Goal: Task Accomplishment & Management: Manage account settings

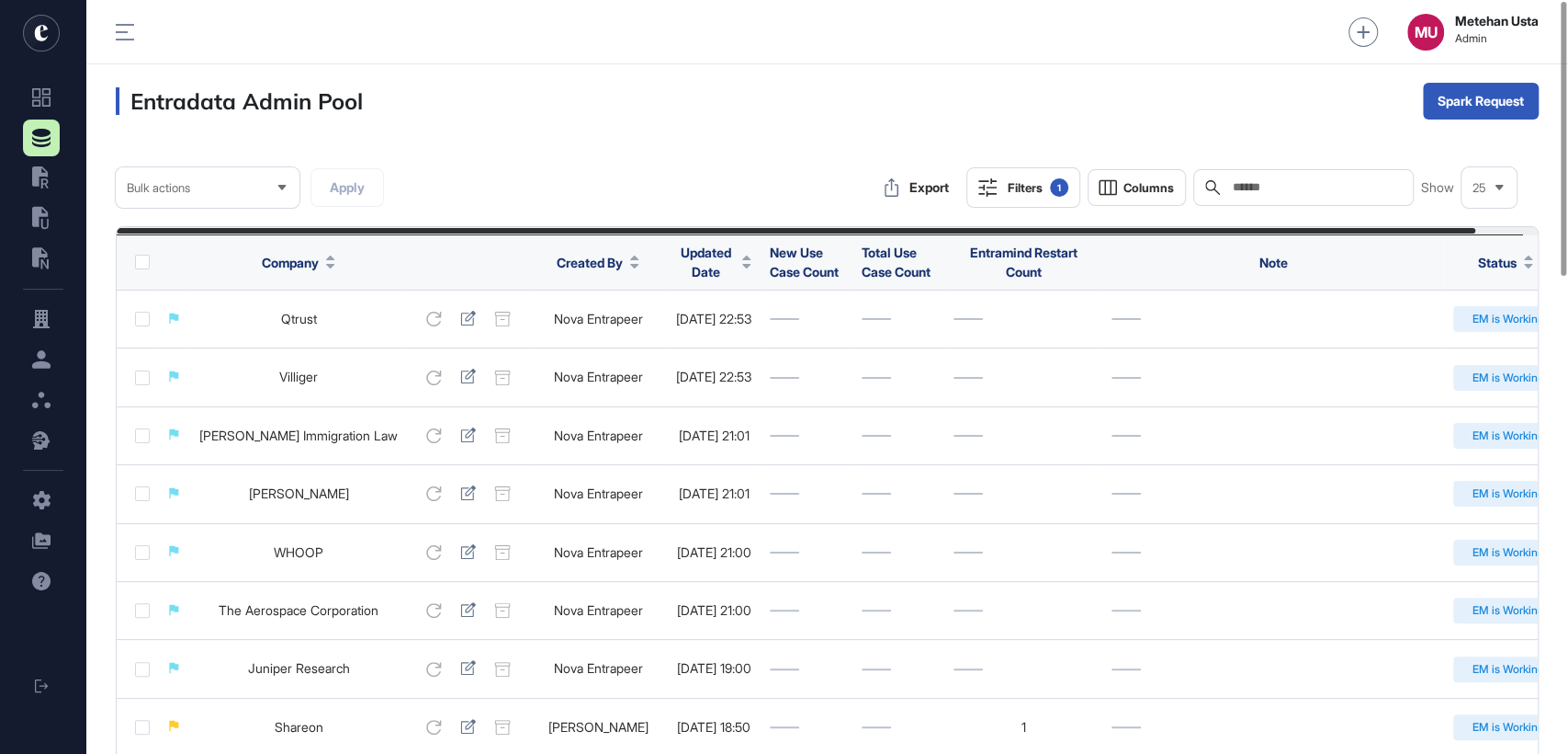
click at [1044, 192] on div "Filters 1" at bounding box center [1037, 187] width 61 height 19
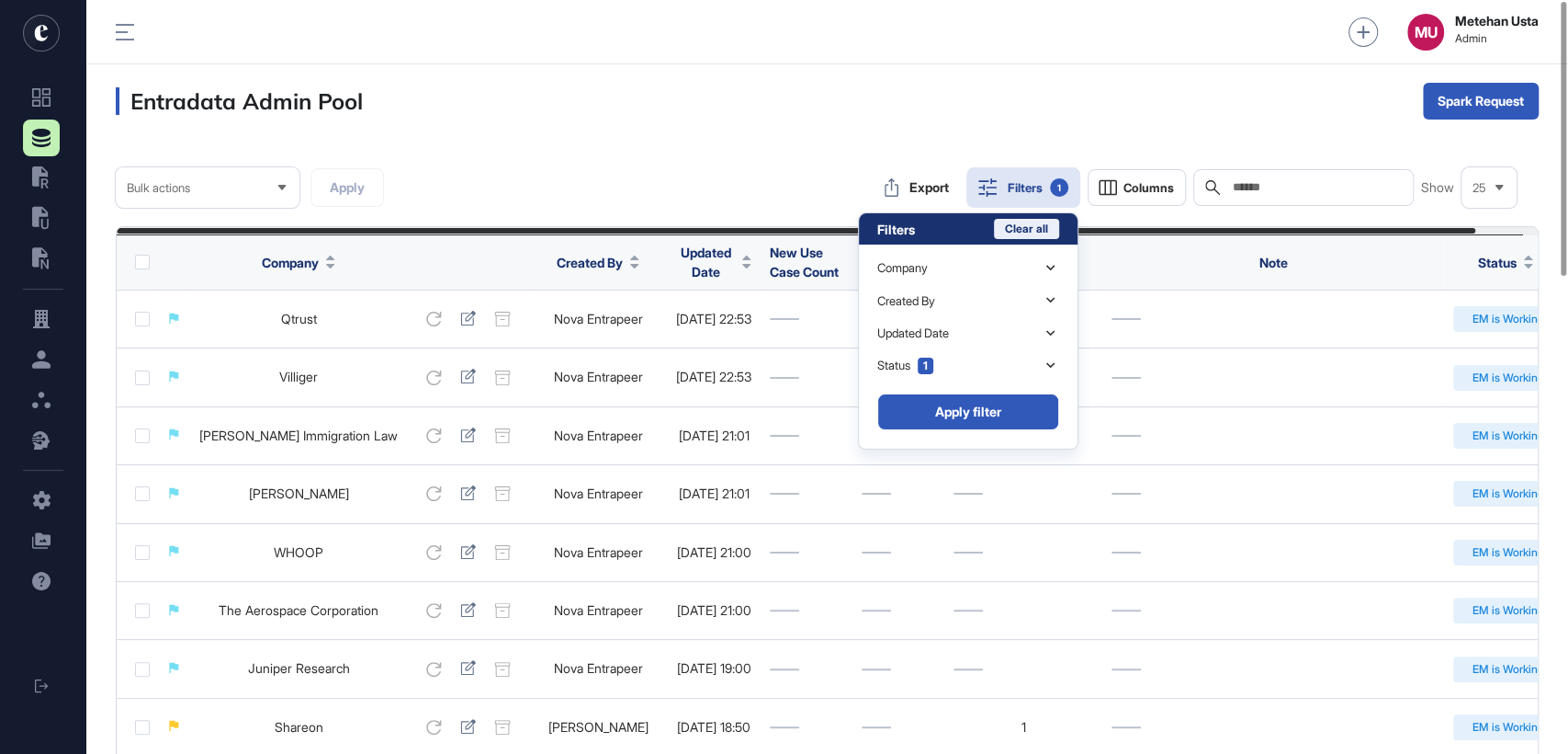
click at [1037, 228] on button "Clear all" at bounding box center [1027, 229] width 66 height 21
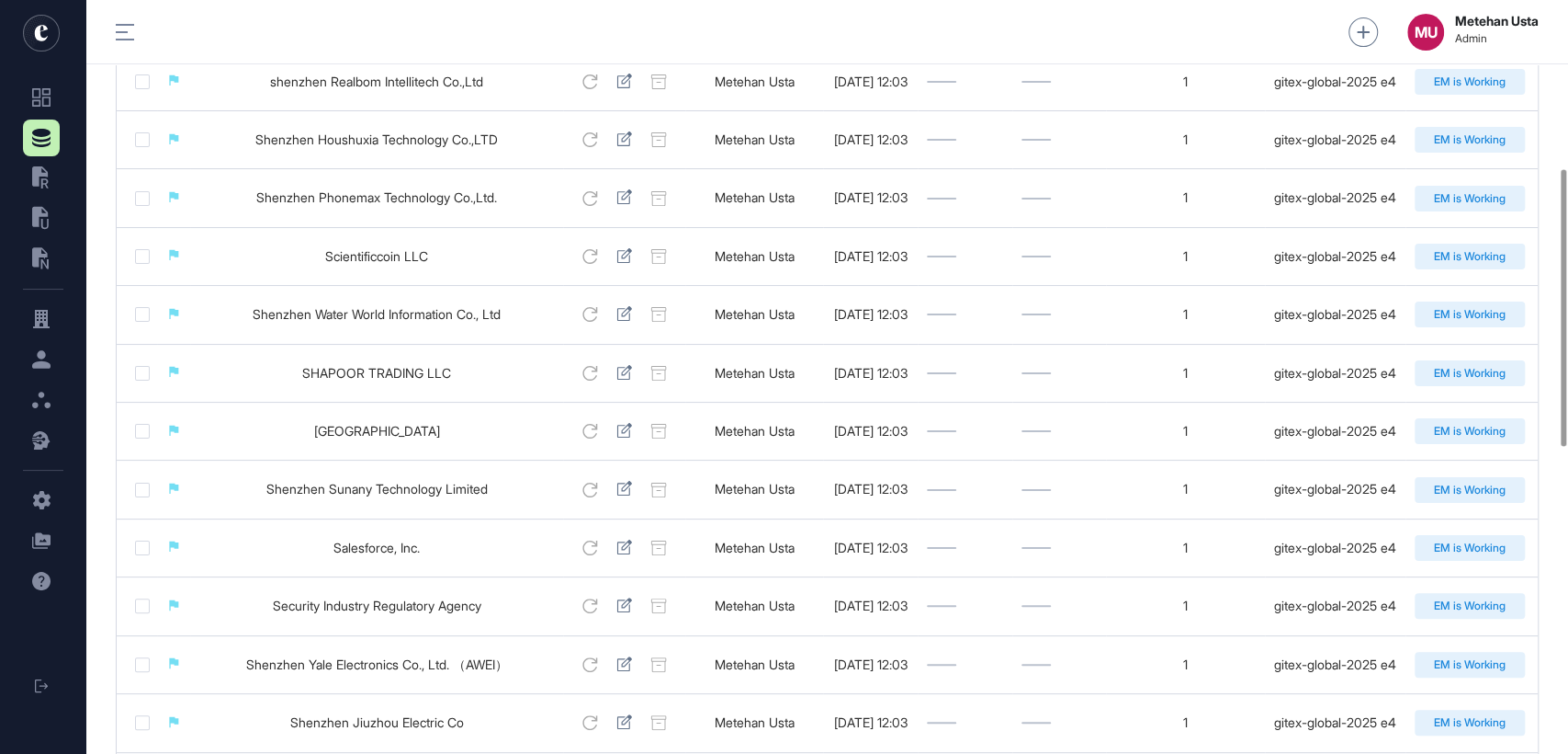
scroll to position [457, 0]
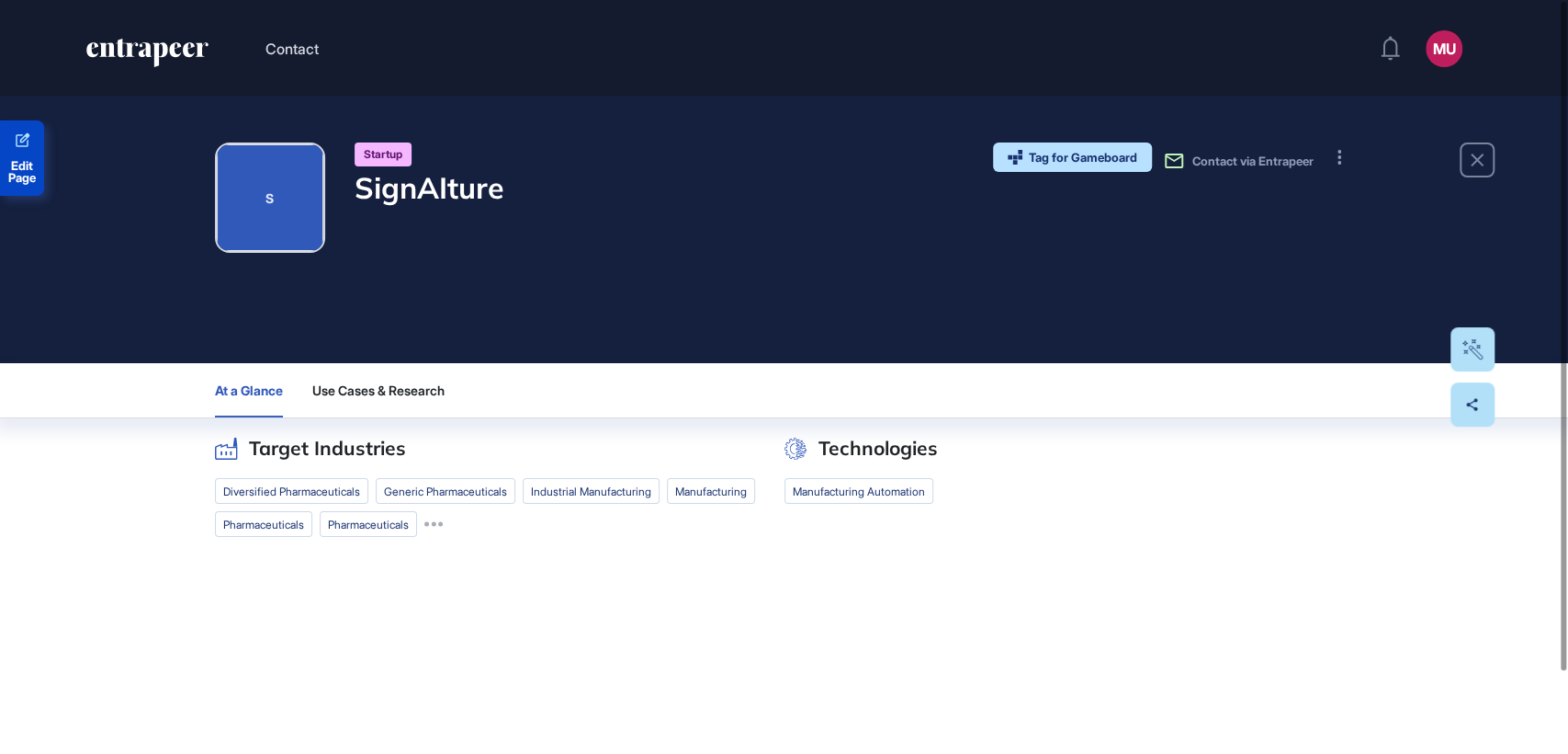
click at [37, 168] on span "Edit Page" at bounding box center [22, 172] width 44 height 24
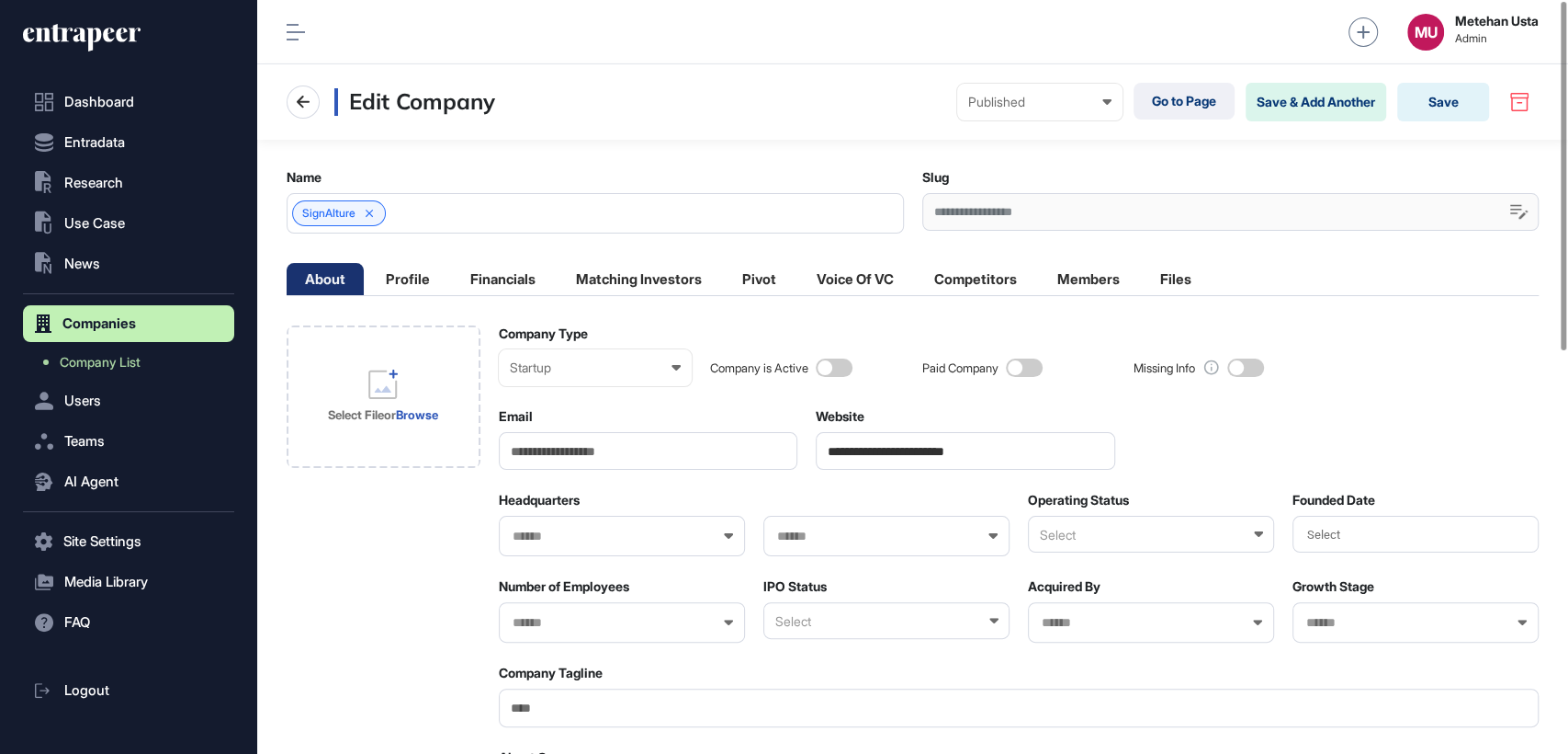
drag, startPoint x: 985, startPoint y: 451, endPoint x: 906, endPoint y: 448, distance: 79.1
click at [906, 448] on input "**********" at bounding box center [965, 451] width 300 height 37
click at [918, 448] on input "**********" at bounding box center [965, 451] width 300 height 37
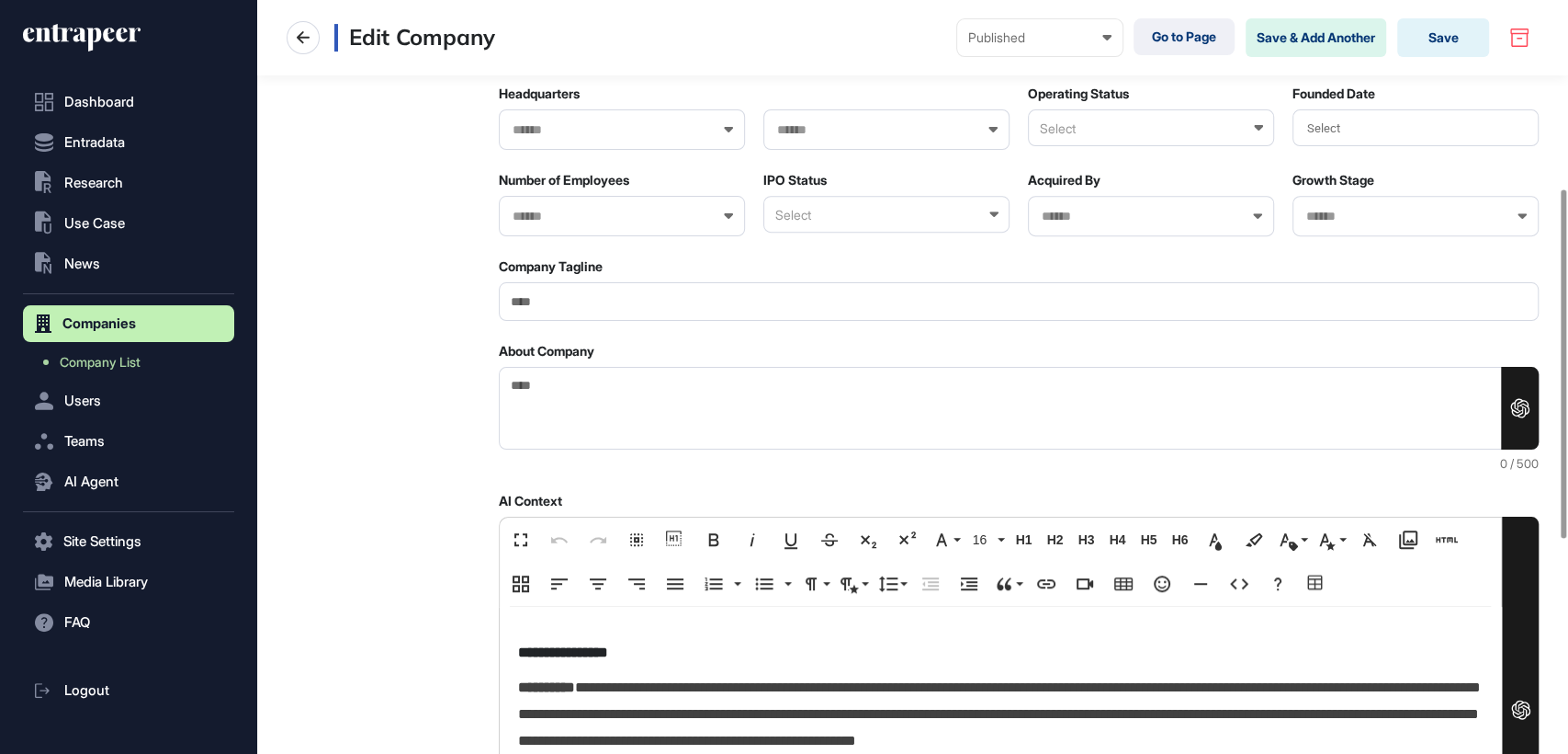
click at [576, 297] on input "Company Tagline" at bounding box center [1019, 301] width 1041 height 37
paste input "**********"
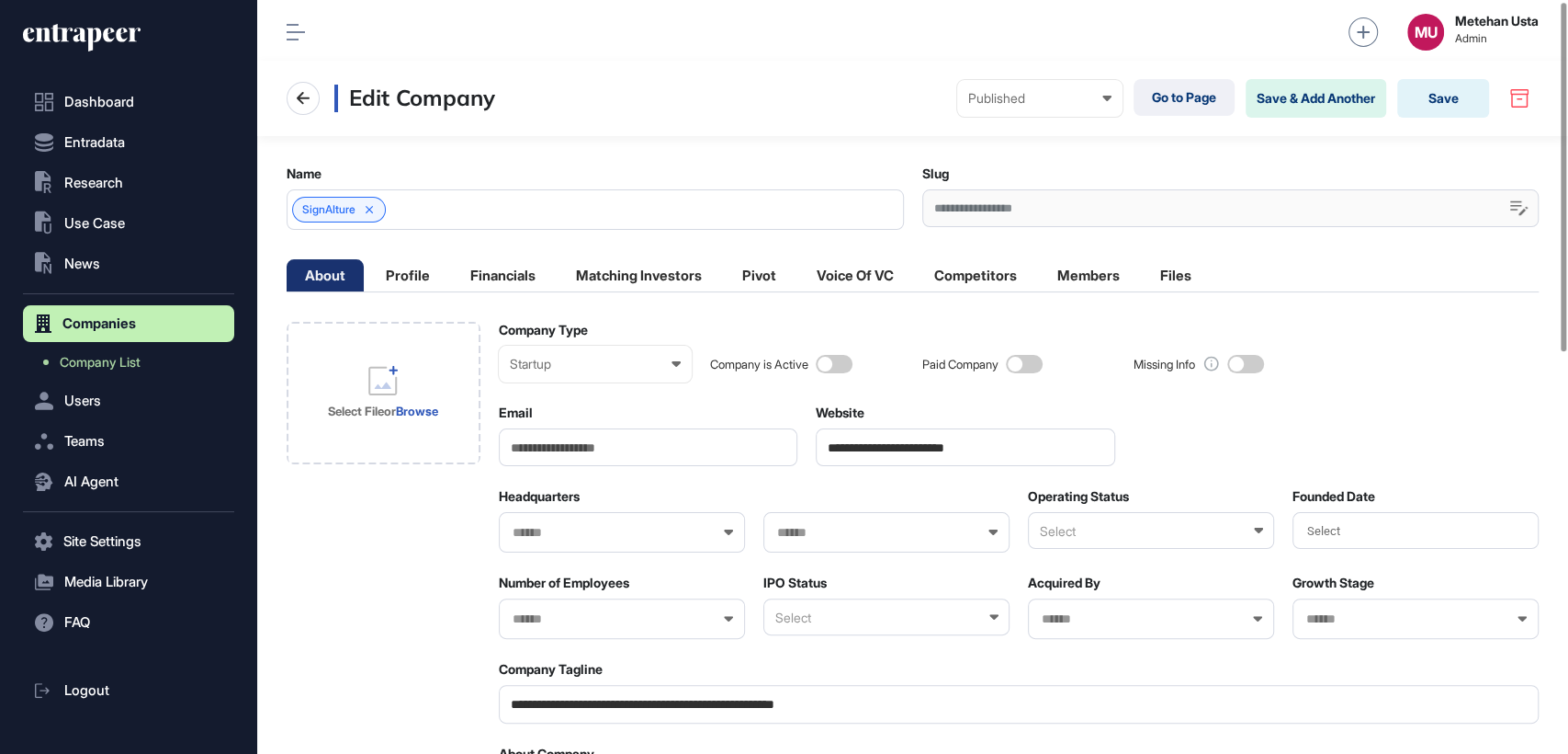
scroll to position [2, 0]
type input "**********"
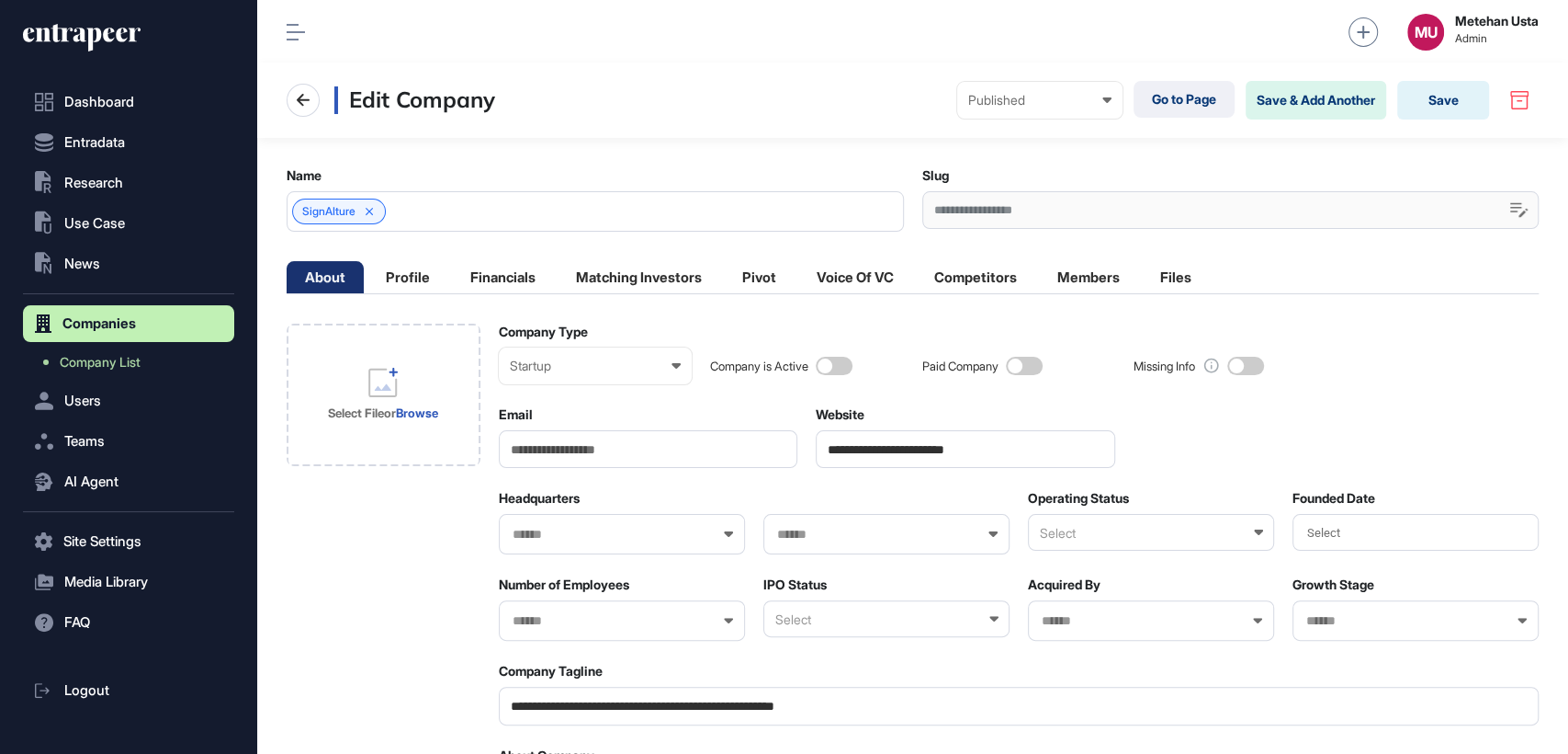
scroll to position [1, 0]
click at [388, 397] on div "Select File or Browse" at bounding box center [383, 394] width 110 height 53
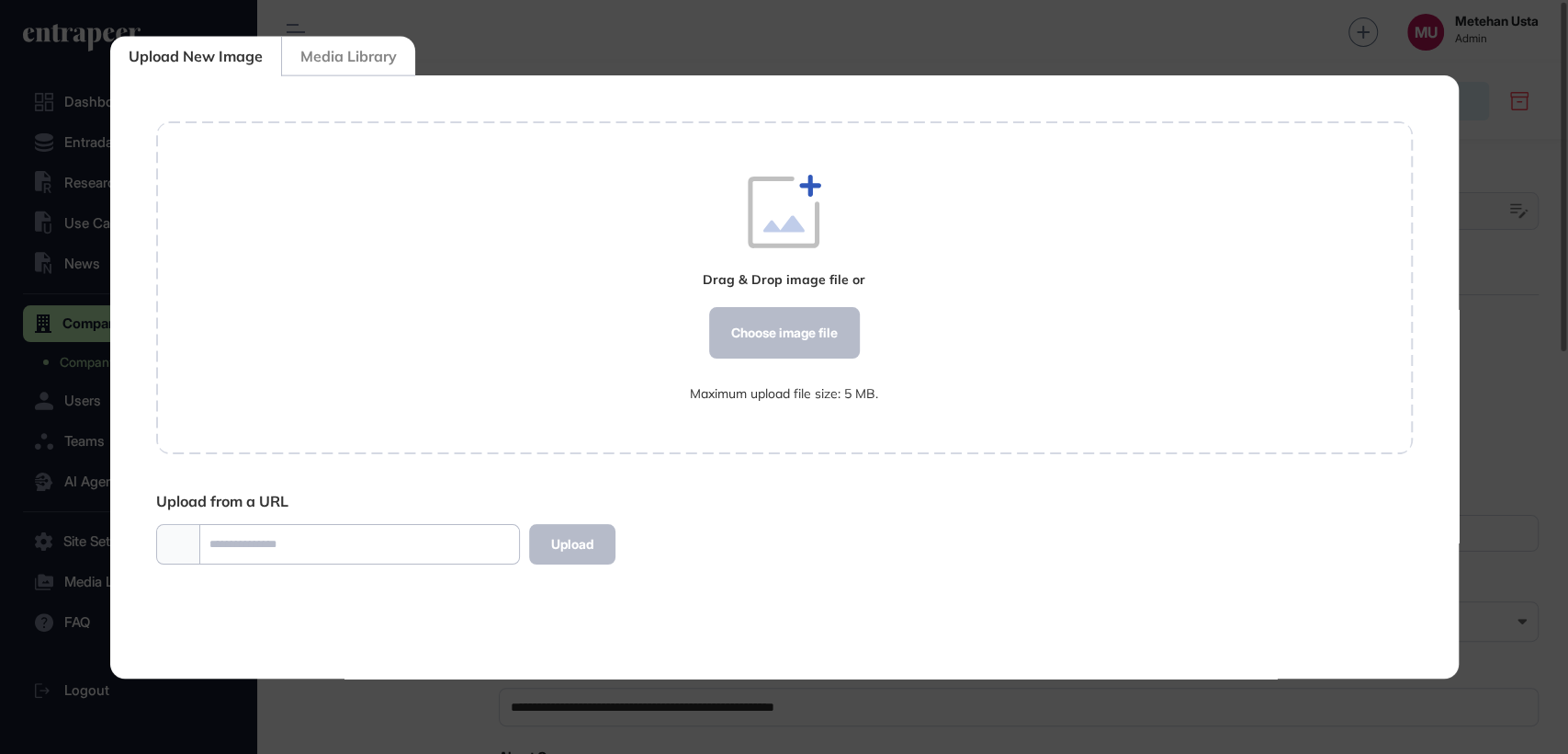
scroll to position [7, 0]
click at [741, 345] on div "Choose image file" at bounding box center [783, 333] width 151 height 52
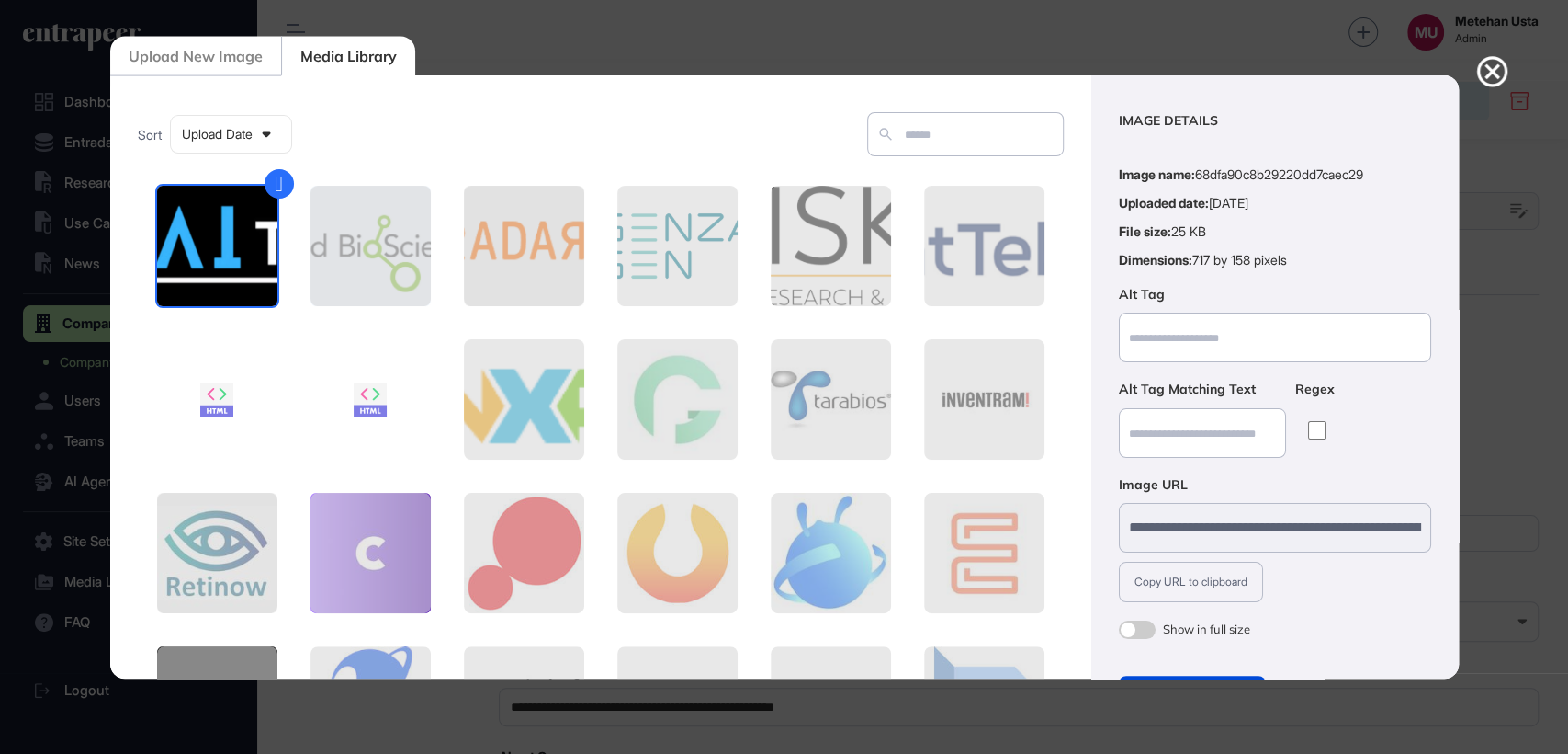
scroll to position [67, 0]
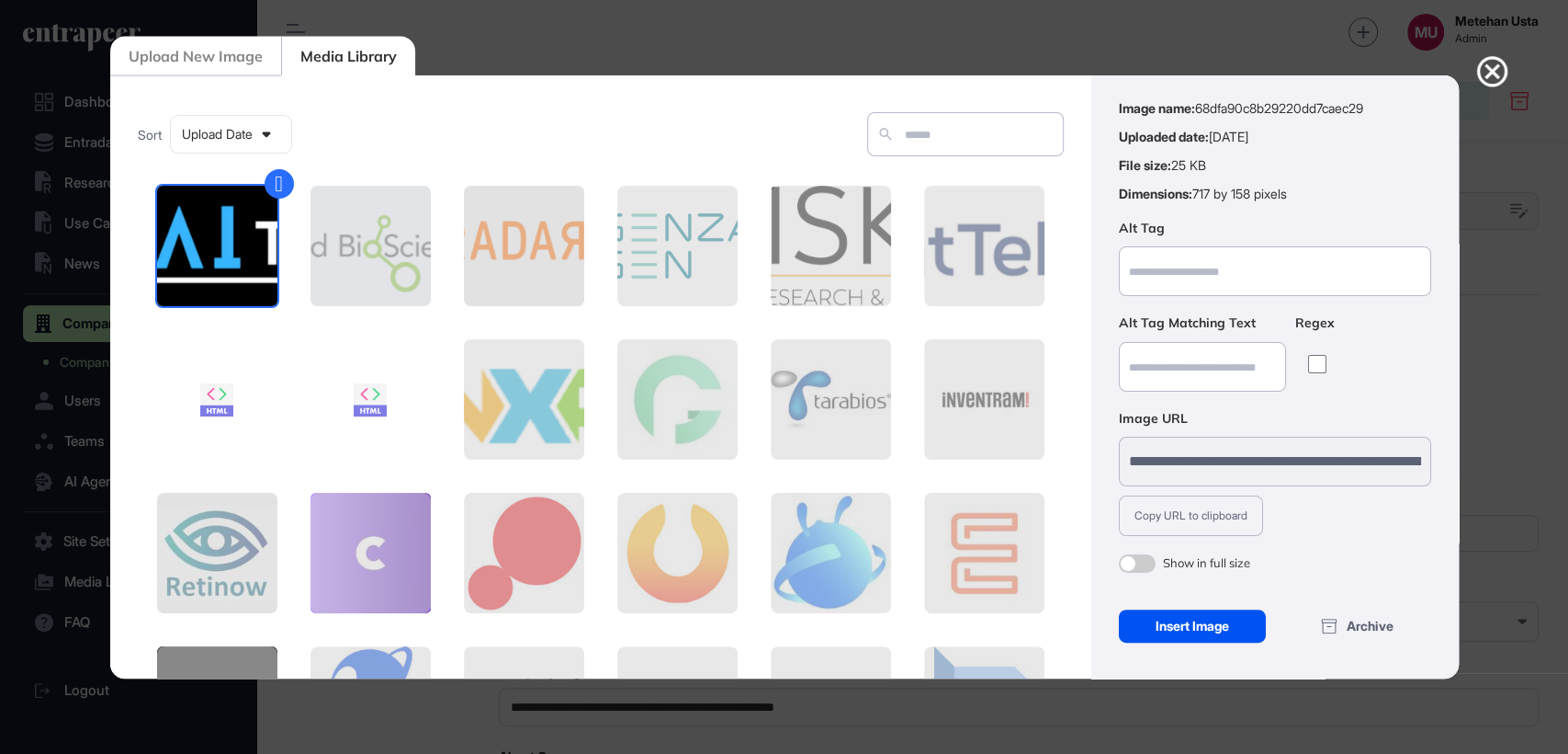
click at [1175, 632] on div "Insert Image" at bounding box center [1193, 625] width 148 height 33
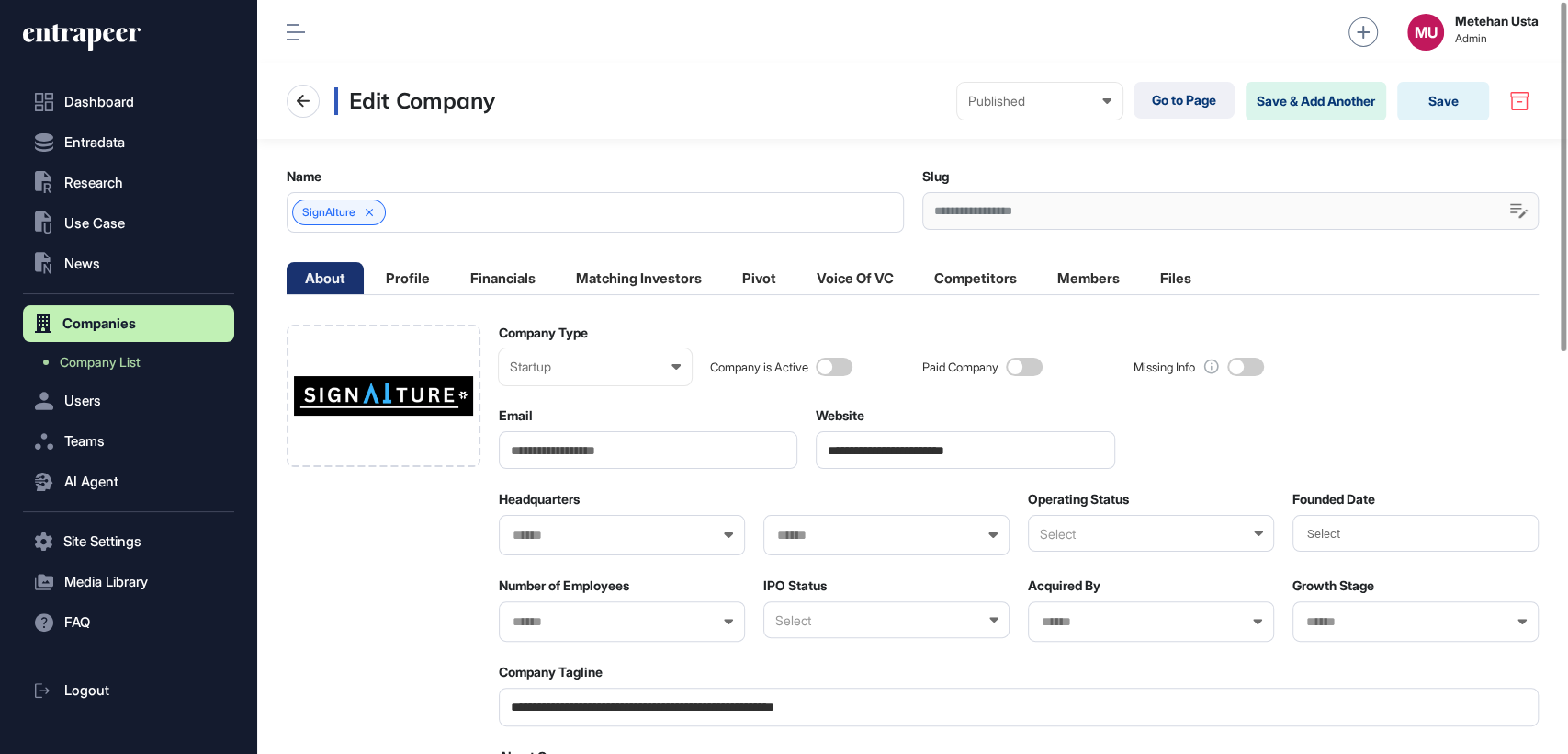
click at [578, 527] on input "text" at bounding box center [609, 535] width 198 height 16
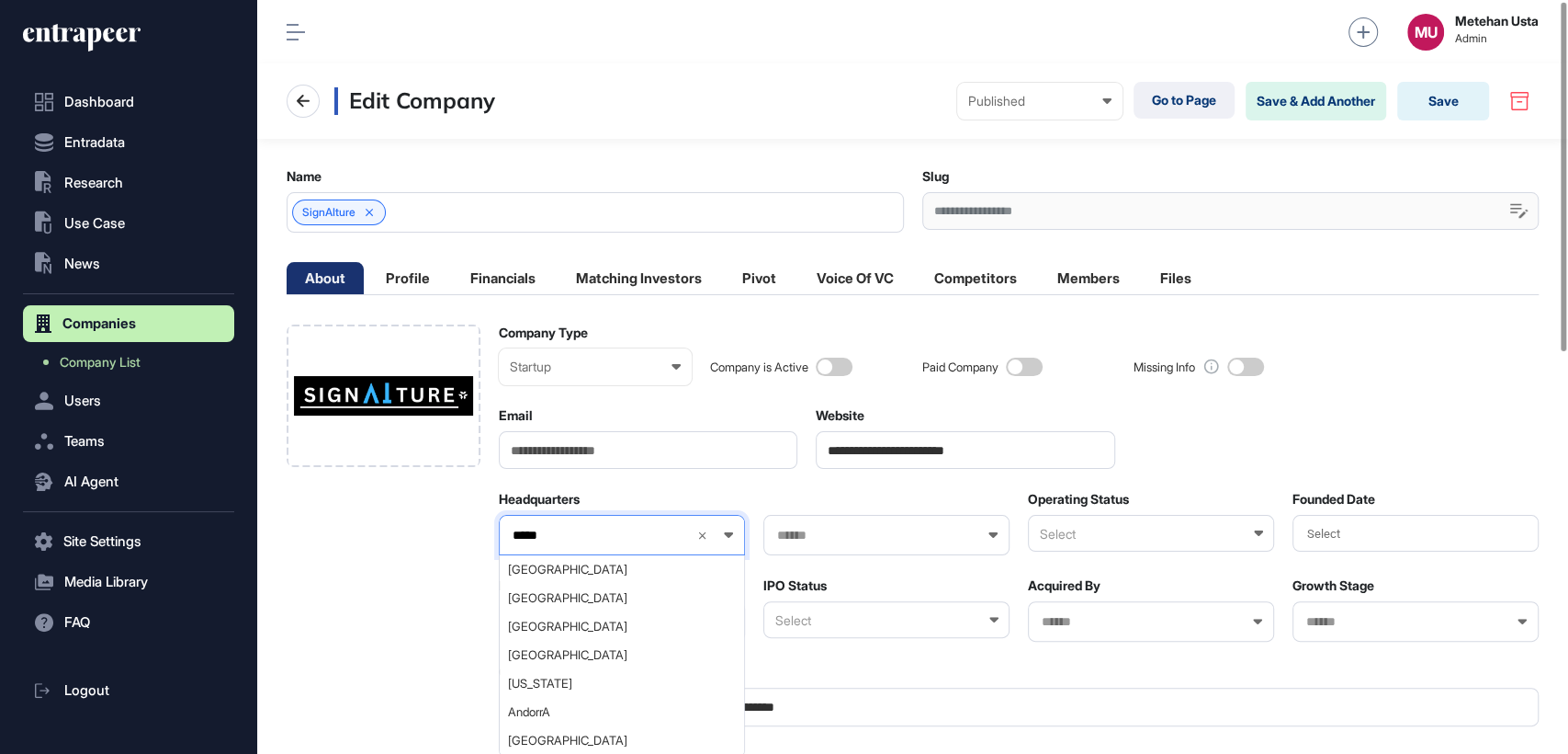
type input "******"
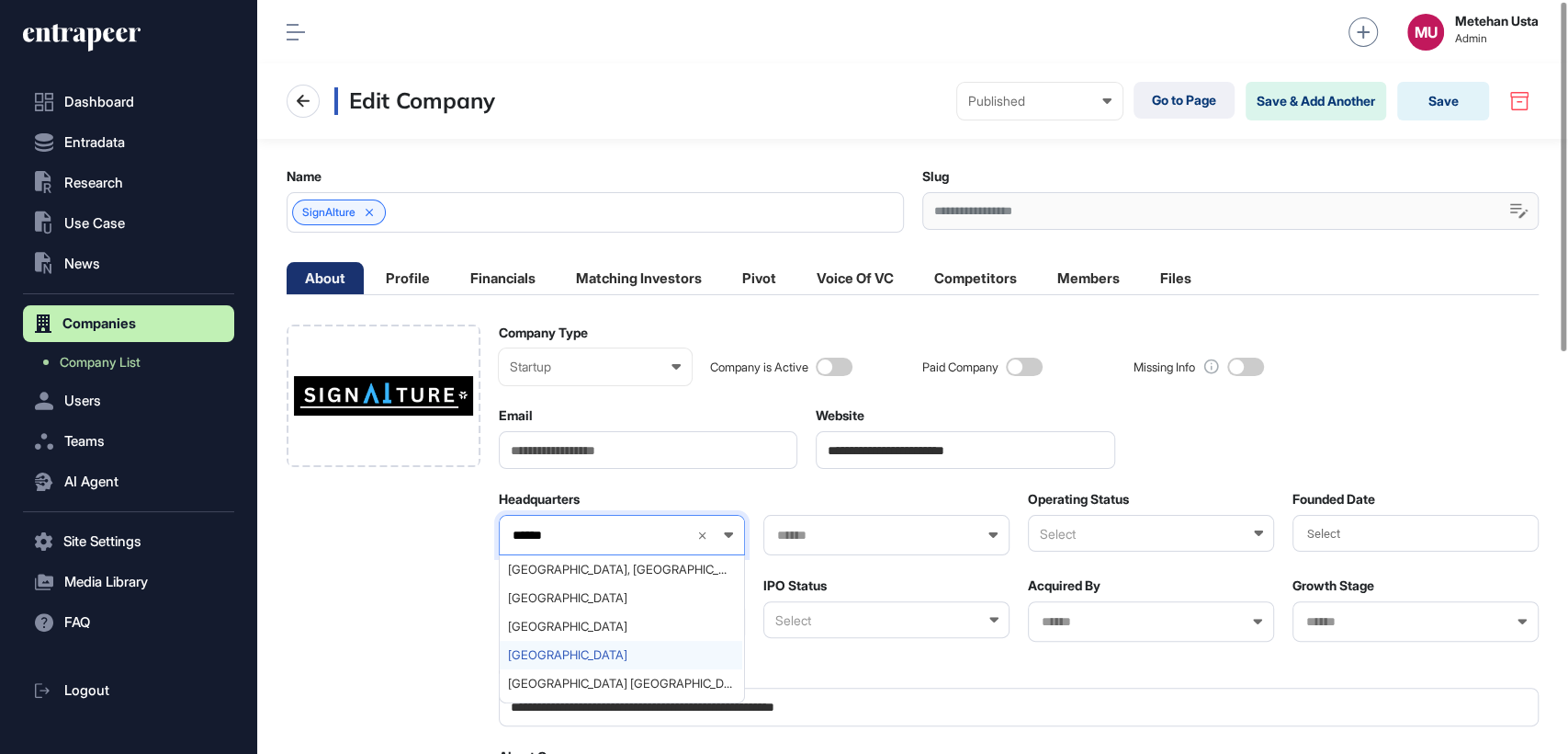
click at [567, 649] on span "[GEOGRAPHIC_DATA]" at bounding box center [621, 655] width 226 height 14
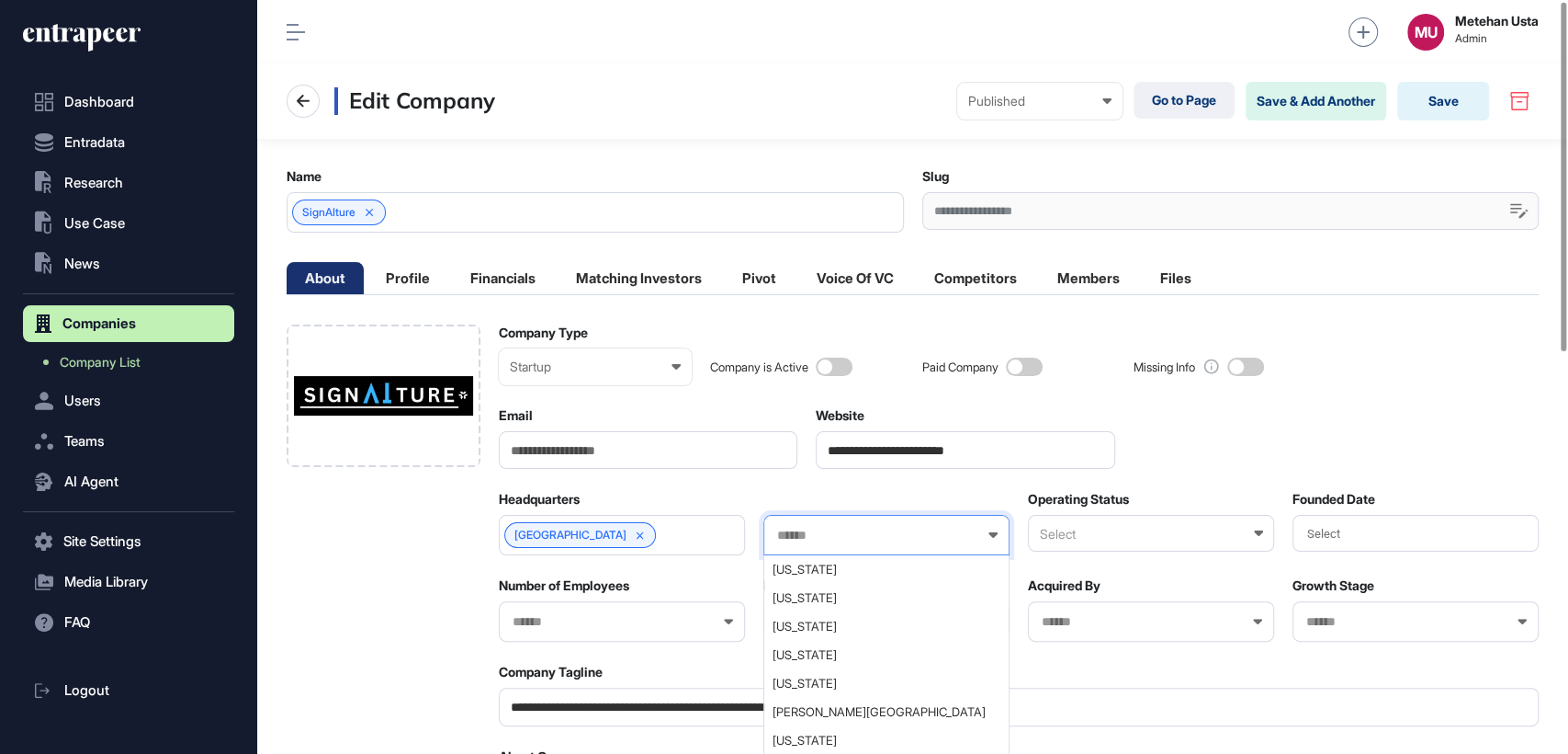
click at [852, 531] on input "text" at bounding box center [874, 535] width 198 height 16
type input "**"
click at [792, 591] on span "[US_STATE]" at bounding box center [885, 598] width 226 height 14
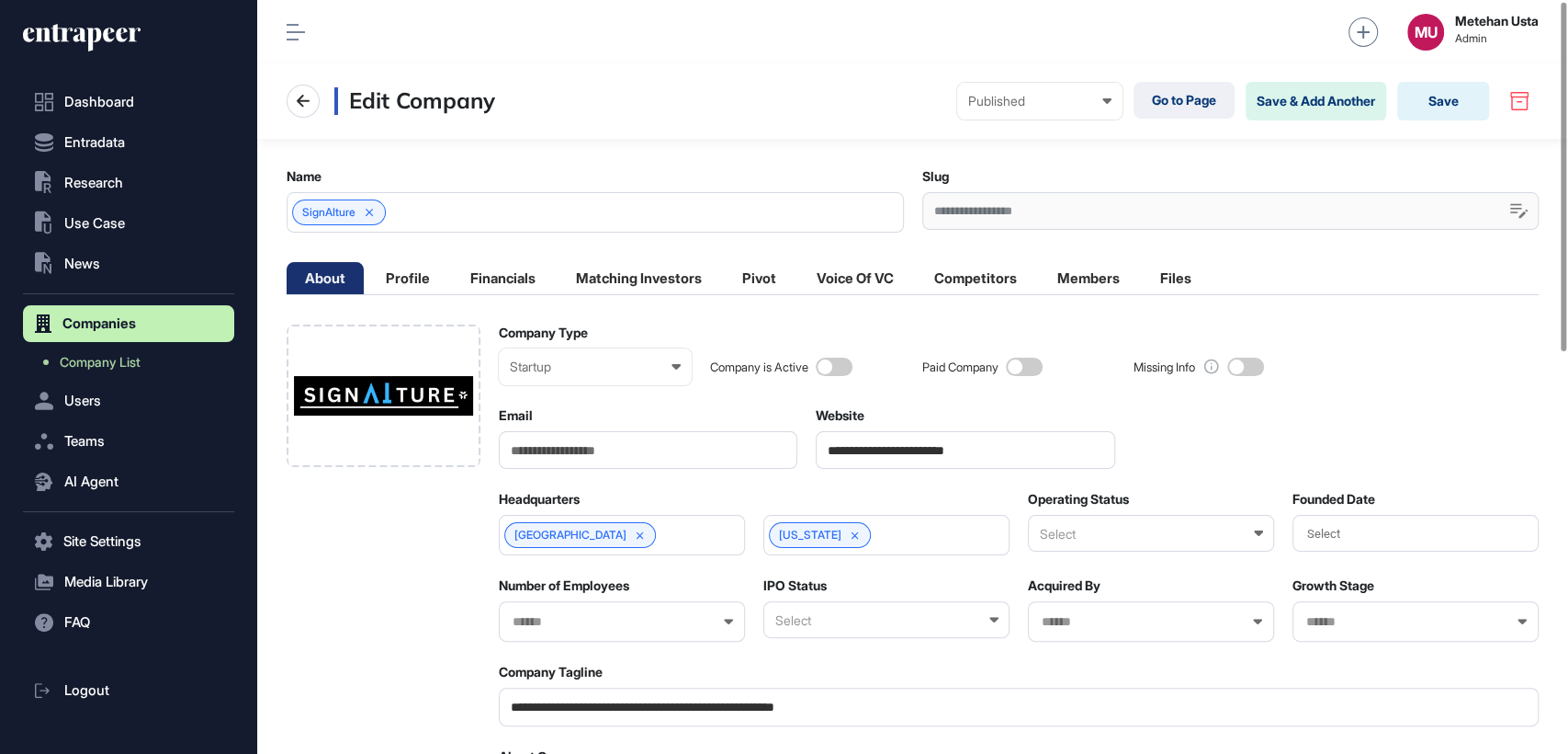
click at [1119, 521] on div "Select" at bounding box center [1150, 532] width 246 height 37
click at [1093, 586] on div "Active" at bounding box center [1150, 594] width 242 height 28
click at [409, 284] on li "Profile" at bounding box center [407, 279] width 81 height 32
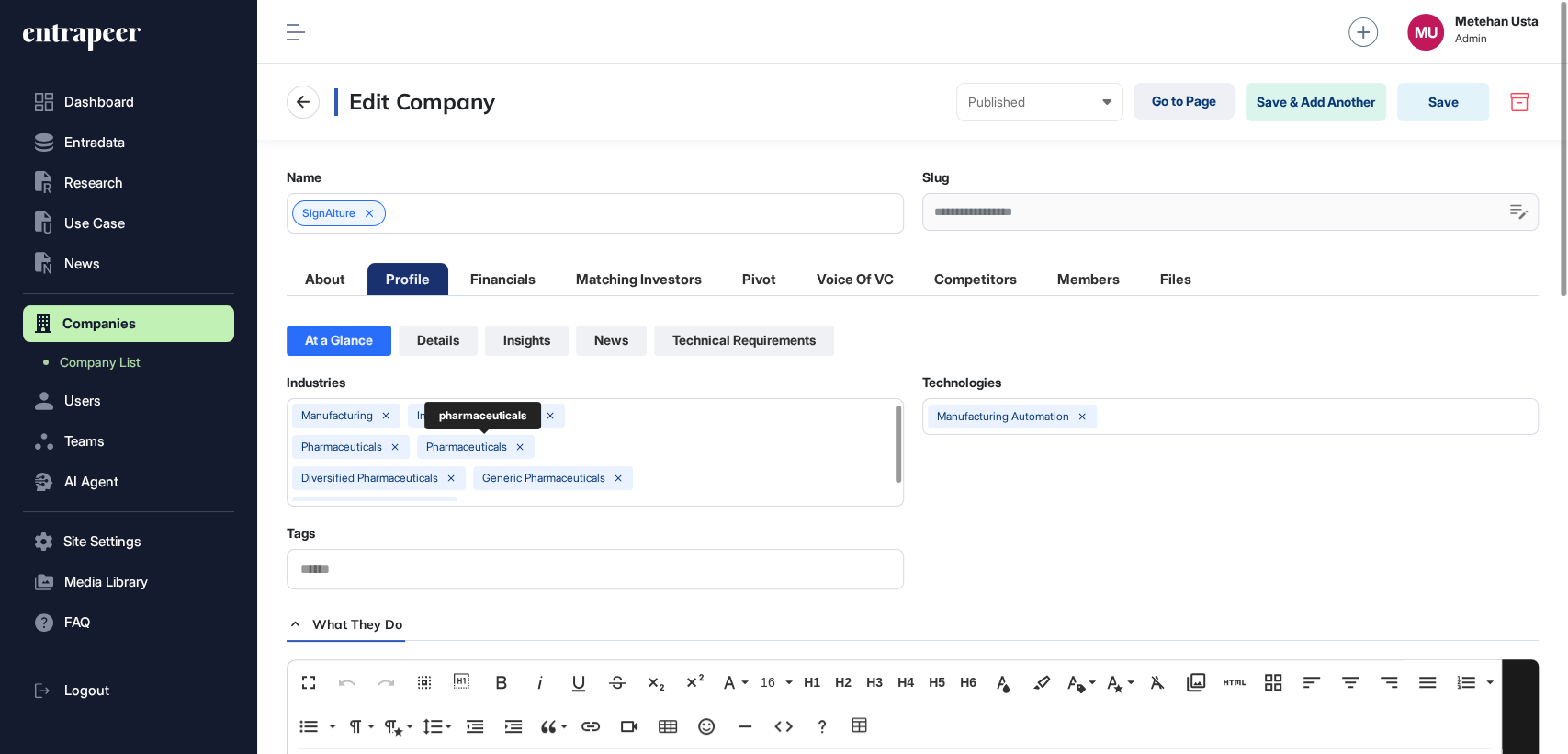
scroll to position [0, 7]
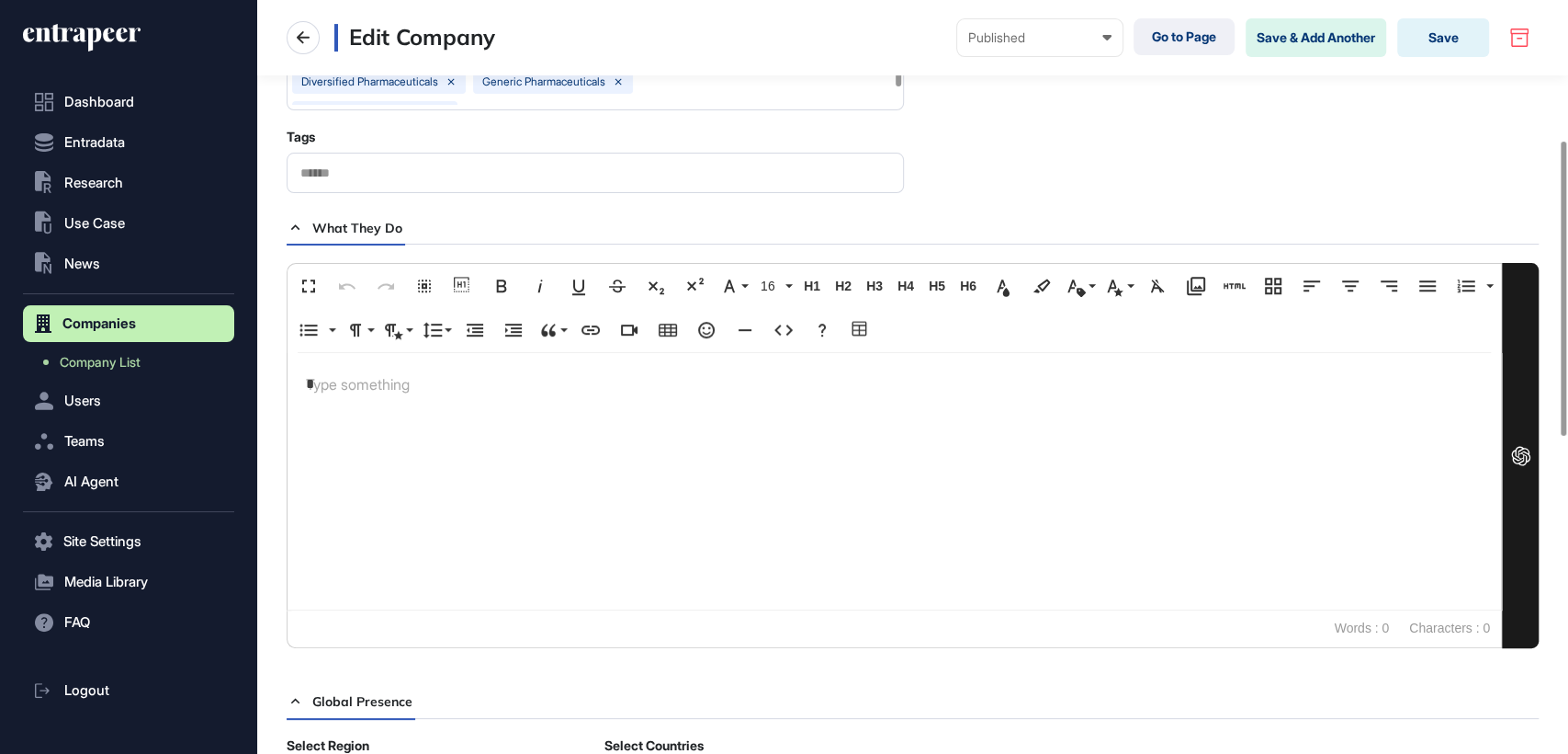
click at [401, 475] on div "*" at bounding box center [894, 481] width 1213 height 257
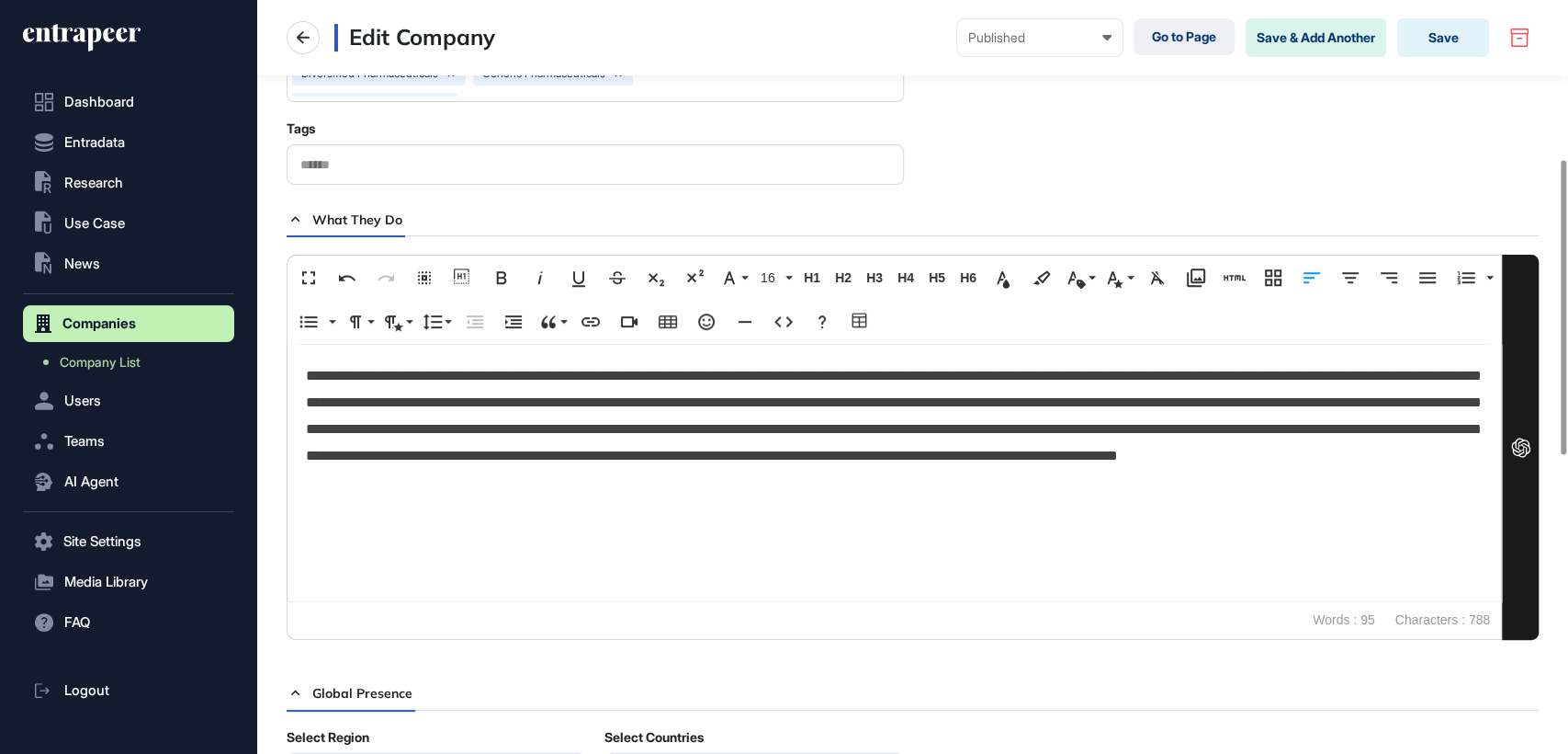
scroll to position [405, 0]
click at [1443, 36] on button "Save" at bounding box center [1443, 37] width 92 height 38
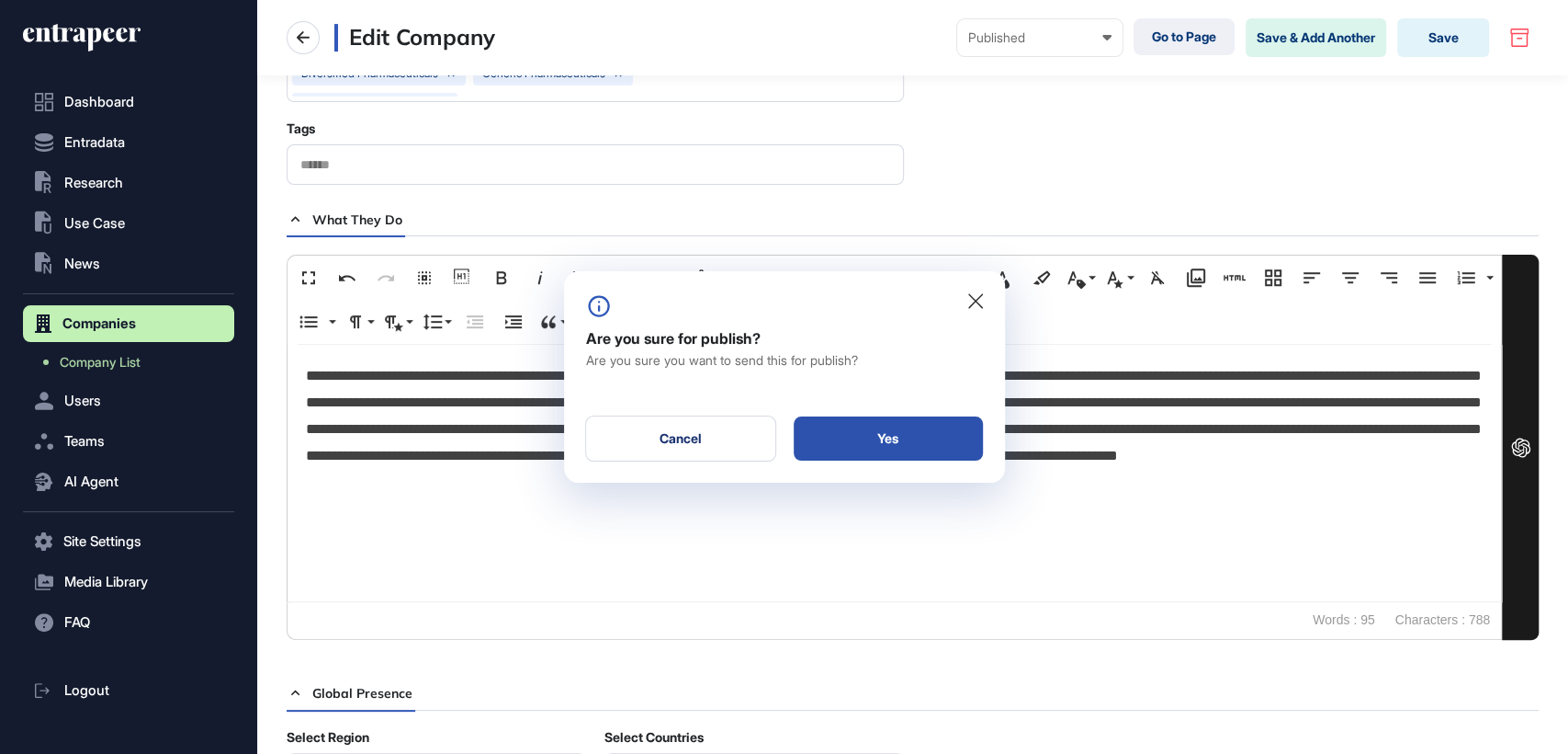
click at [883, 438] on div "Yes" at bounding box center [888, 437] width 189 height 44
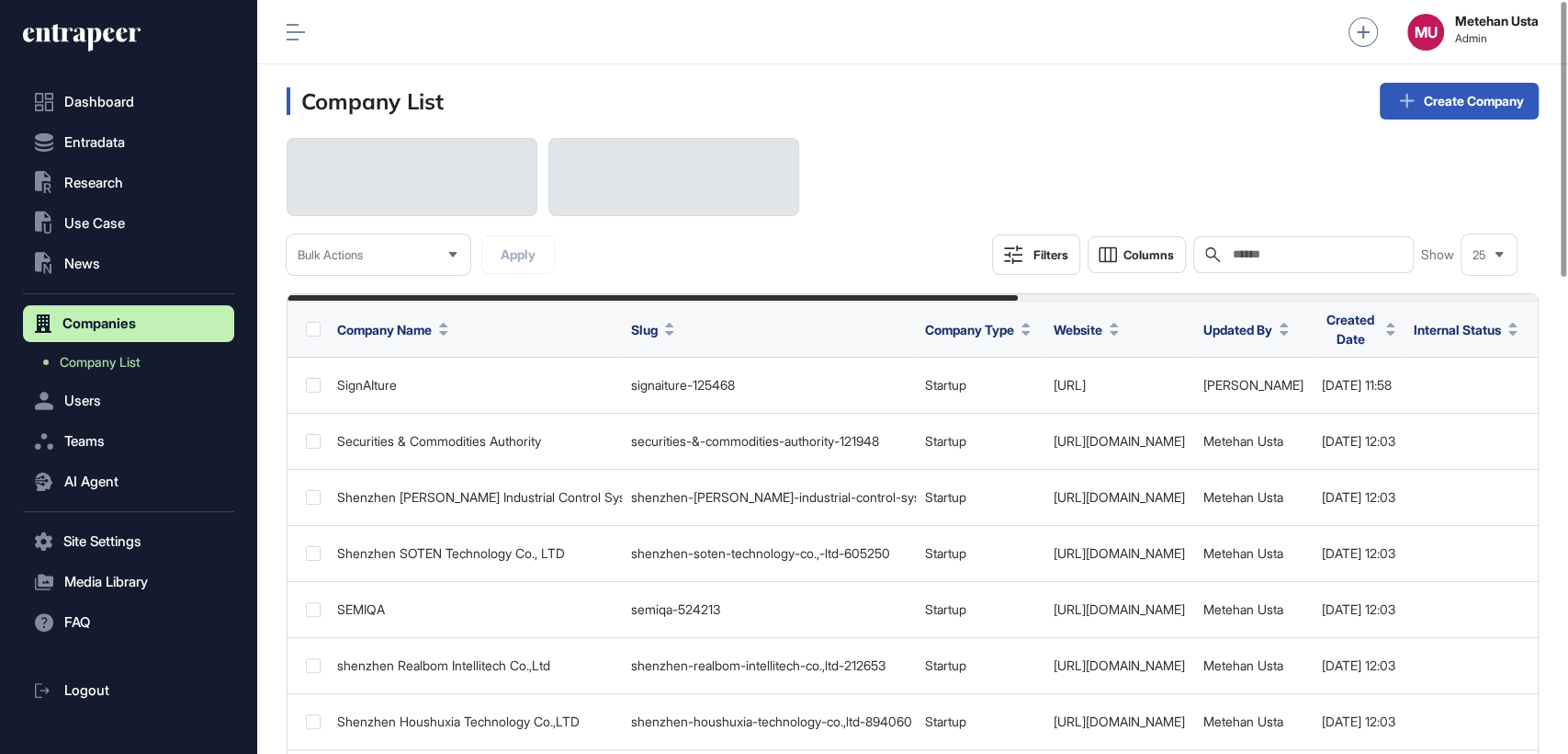
click at [1285, 264] on div "Search" at bounding box center [1302, 254] width 220 height 37
click at [1288, 259] on input "text" at bounding box center [1316, 255] width 170 height 15
paste input "**********"
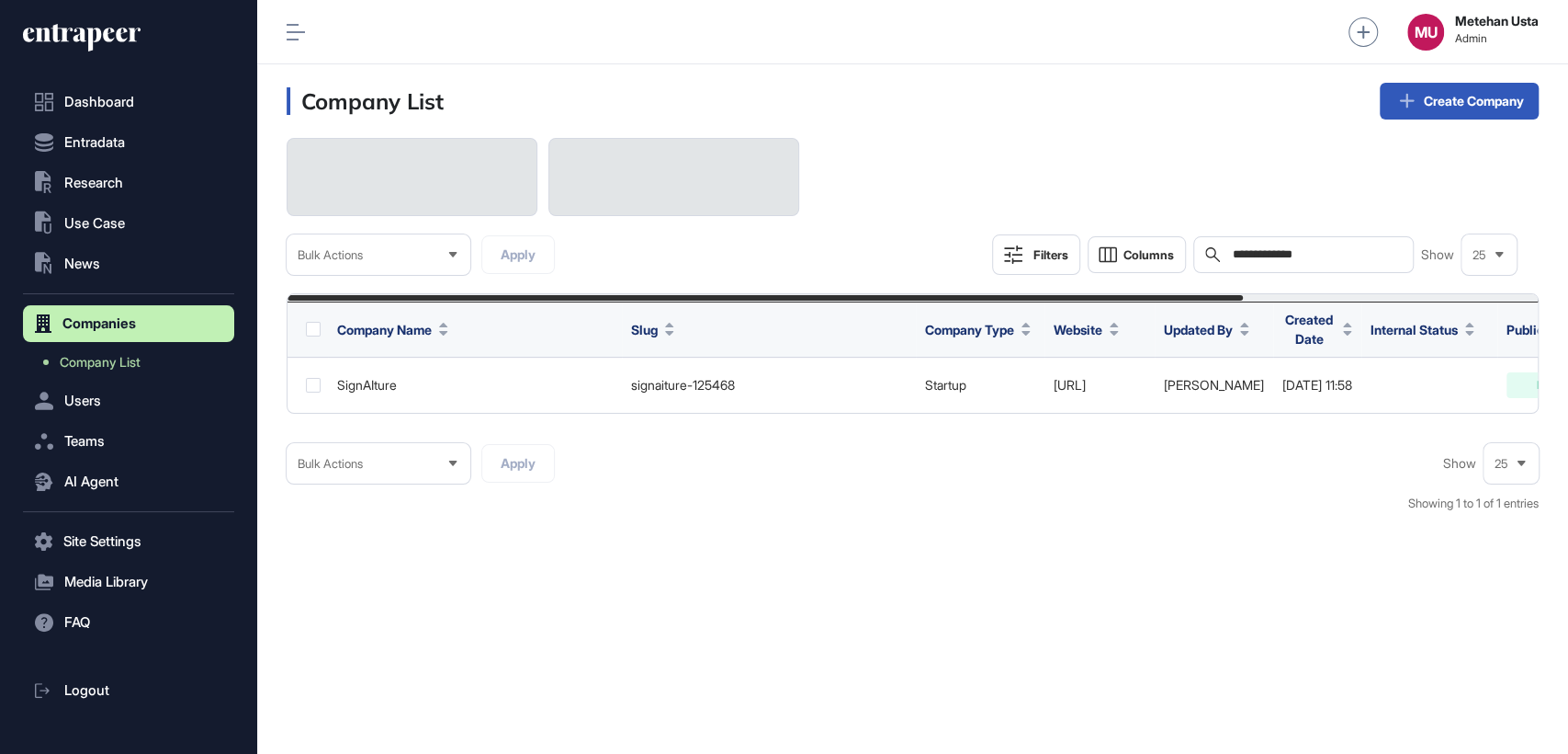
type input "**********"
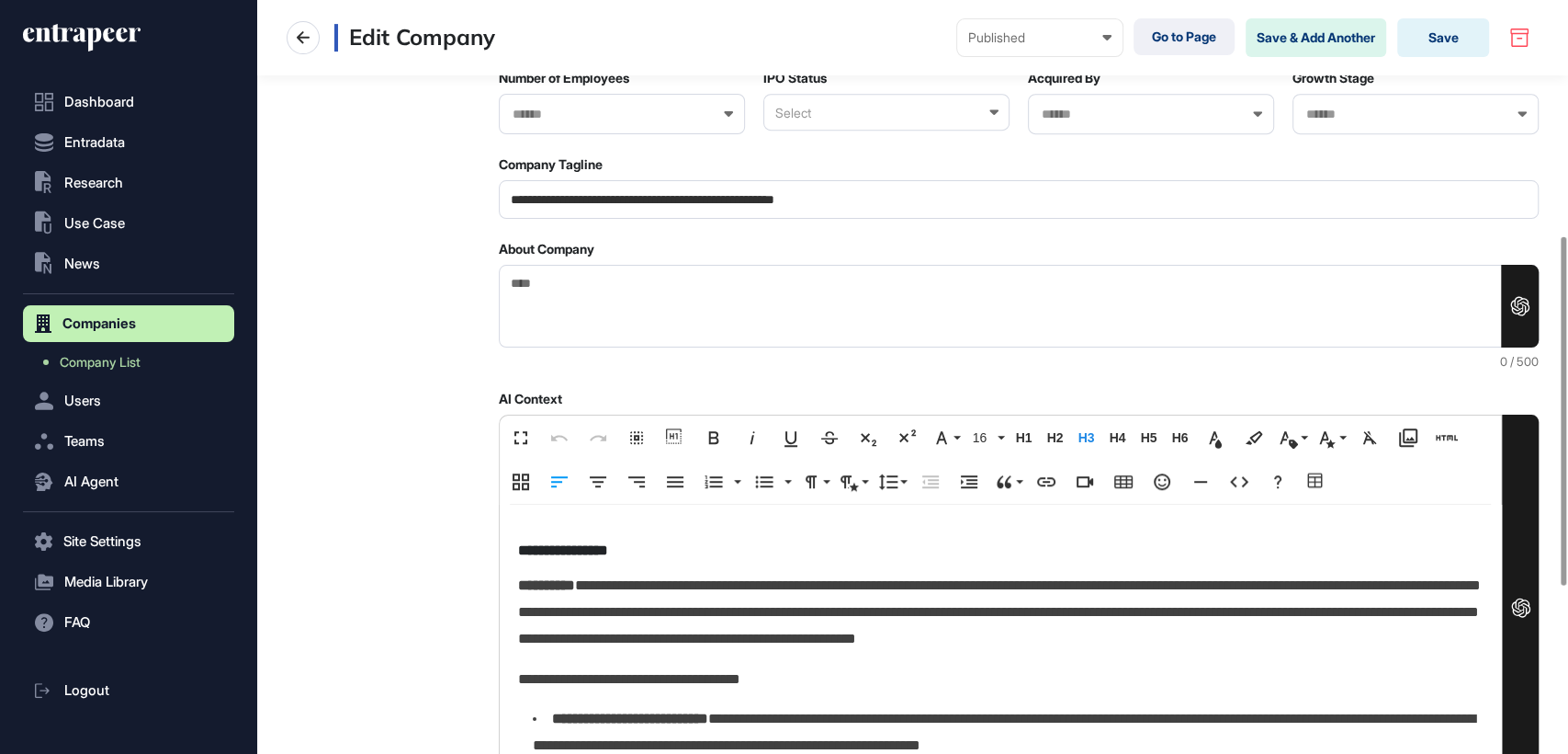
scroll to position [510, 0]
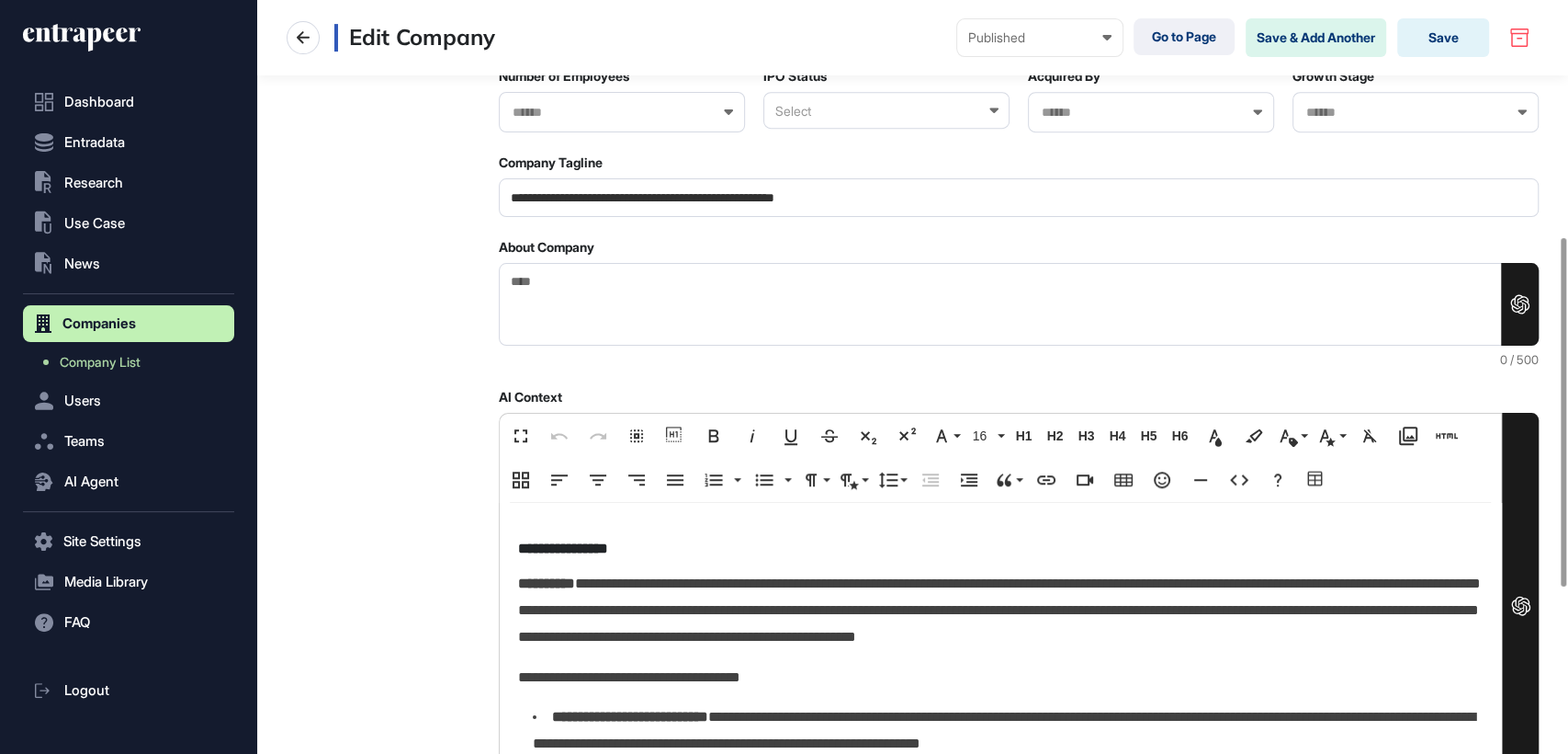
click at [554, 304] on textarea "About Company" at bounding box center [1019, 304] width 1041 height 83
paste textarea "**********"
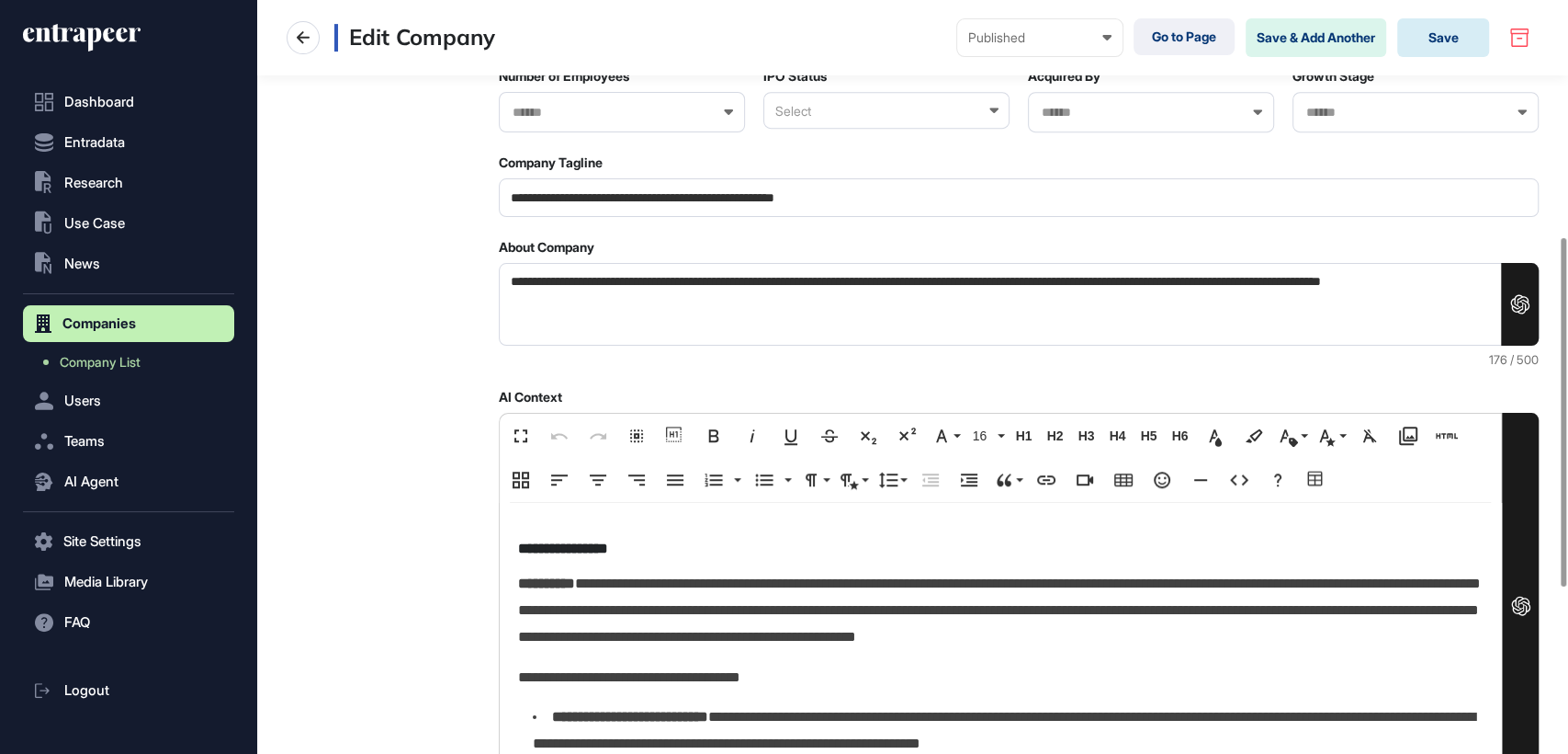
type textarea "**********"
click at [1444, 39] on button "Save" at bounding box center [1443, 37] width 92 height 38
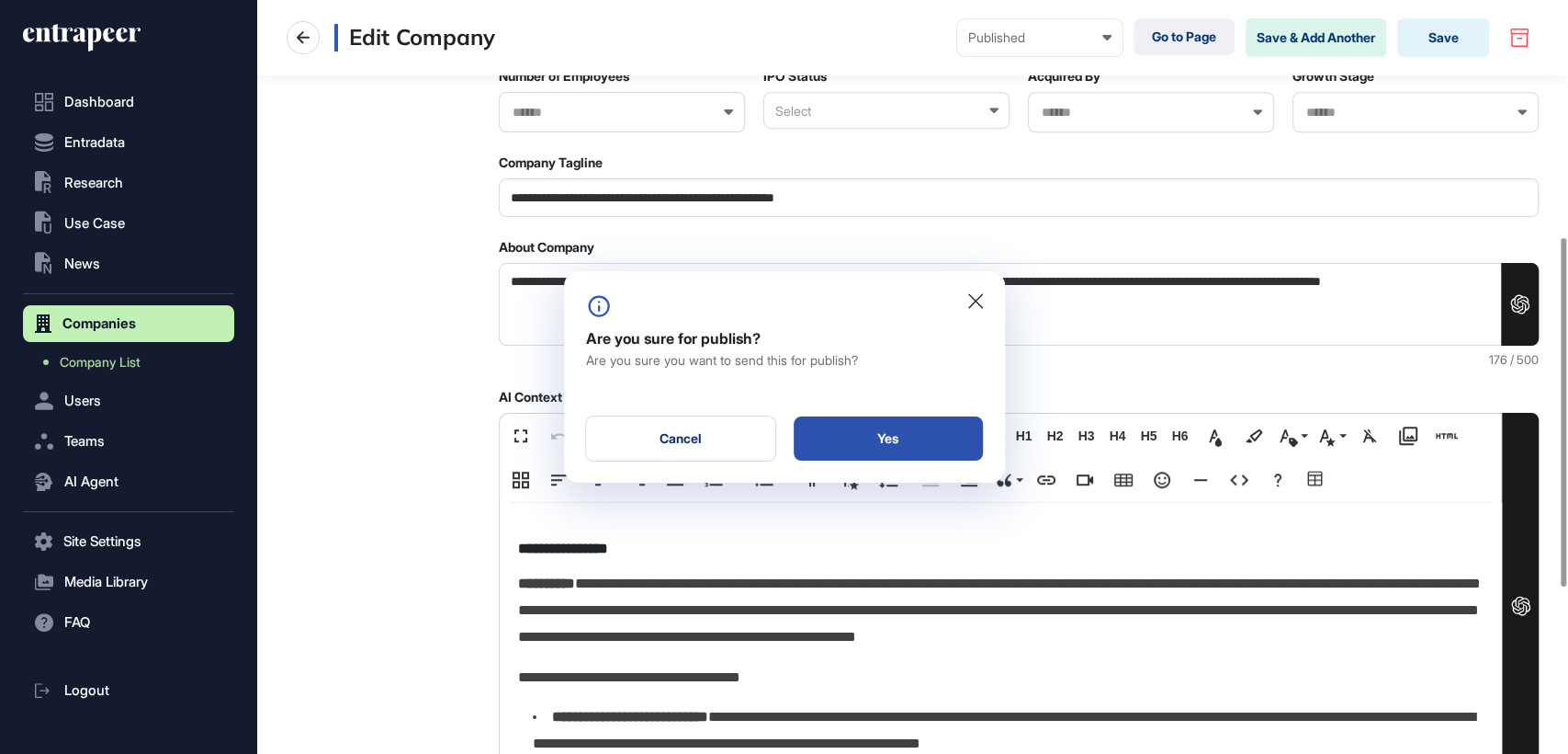
click at [857, 447] on div "Yes" at bounding box center [888, 437] width 189 height 44
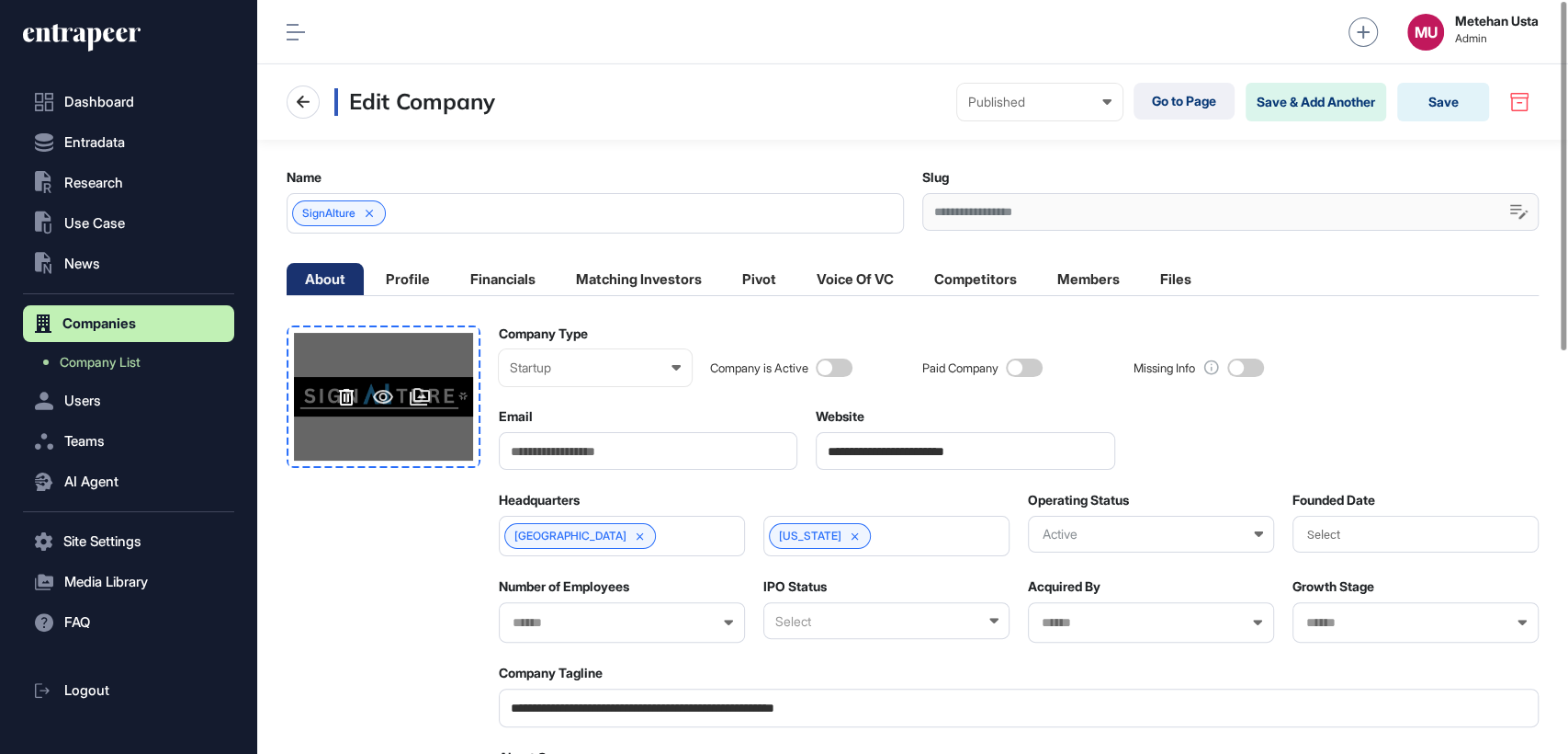
click at [343, 389] on icon at bounding box center [346, 397] width 15 height 17
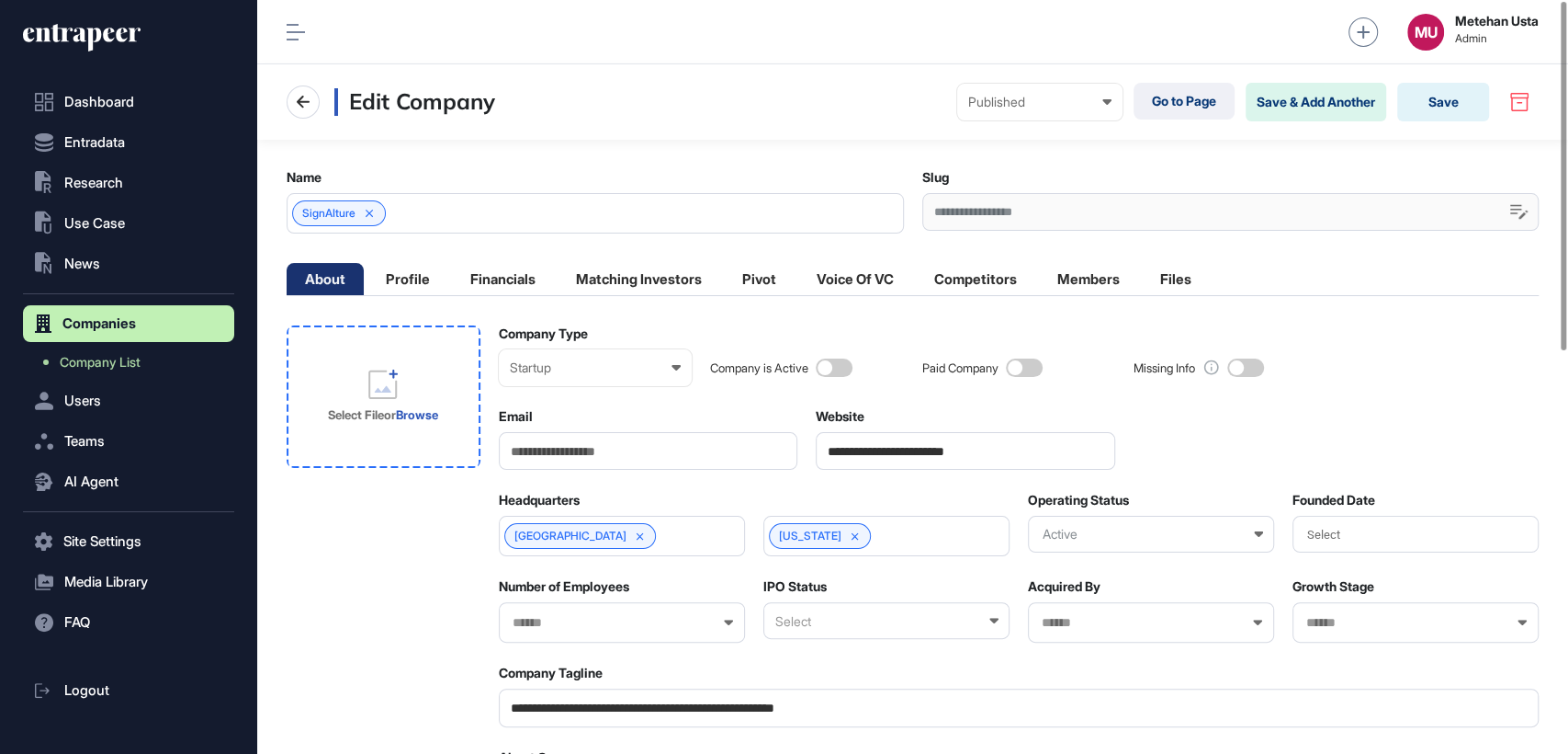
click at [394, 392] on icon at bounding box center [382, 383] width 29 height 29
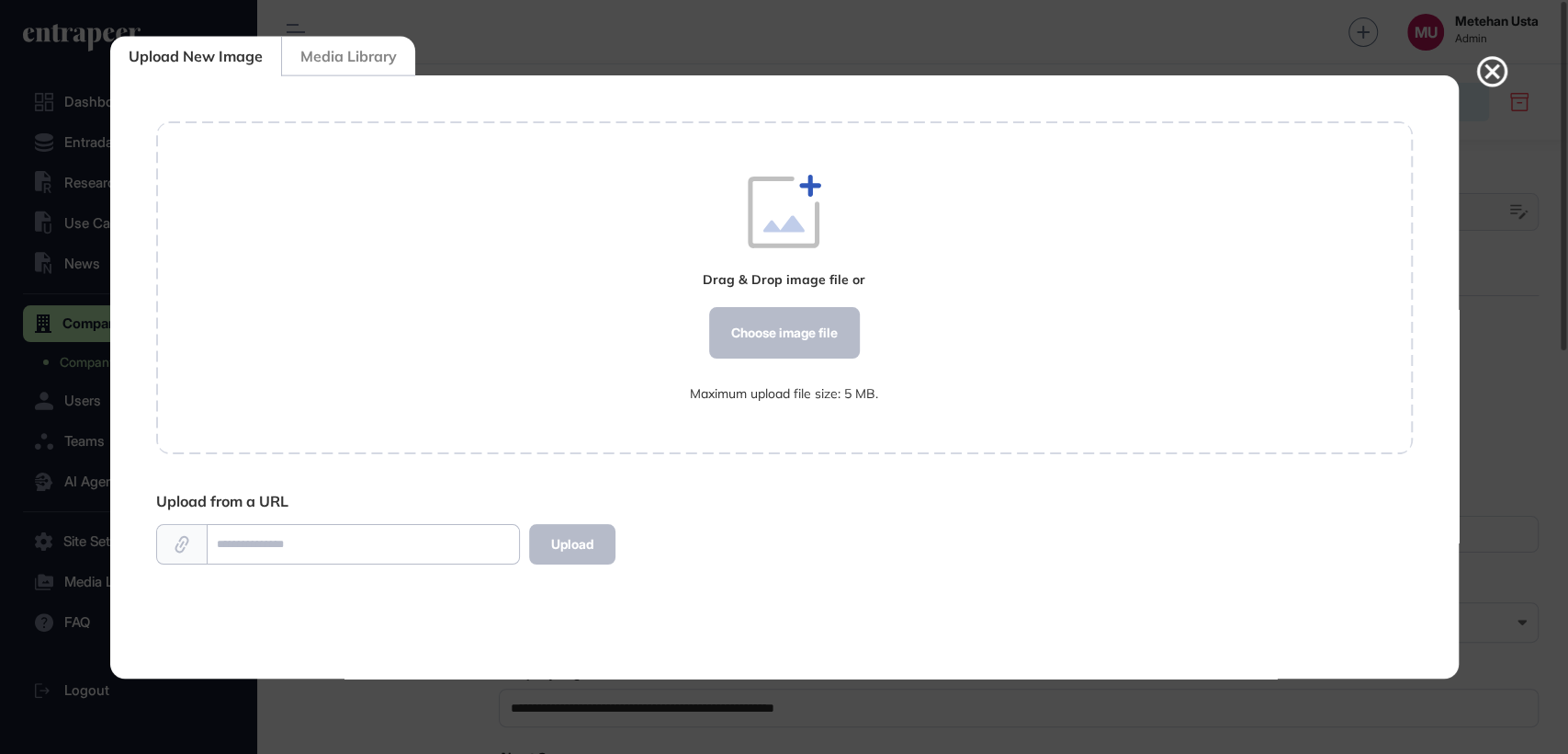
scroll to position [7, 0]
click at [763, 333] on div "Choose image file" at bounding box center [783, 333] width 151 height 52
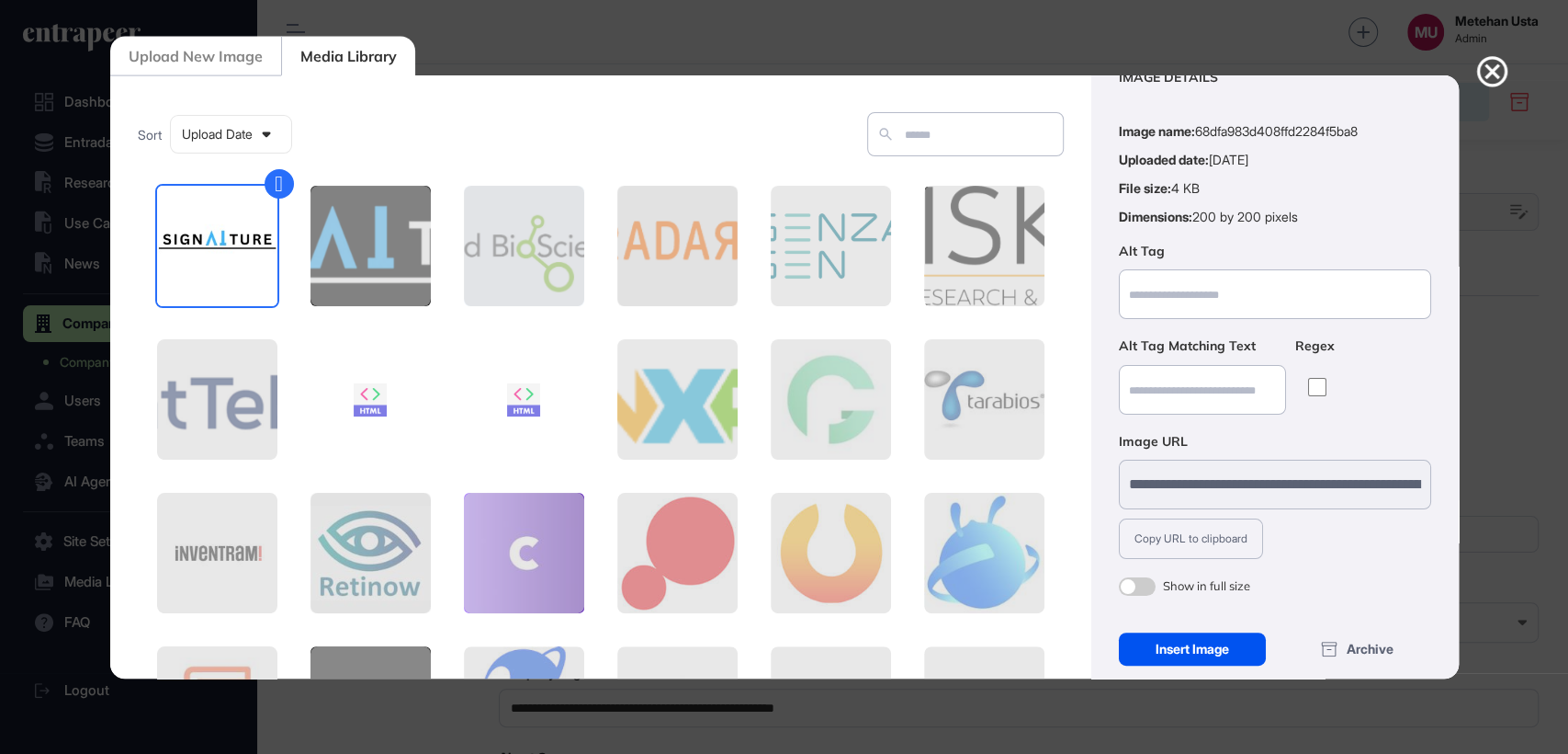
scroll to position [67, 0]
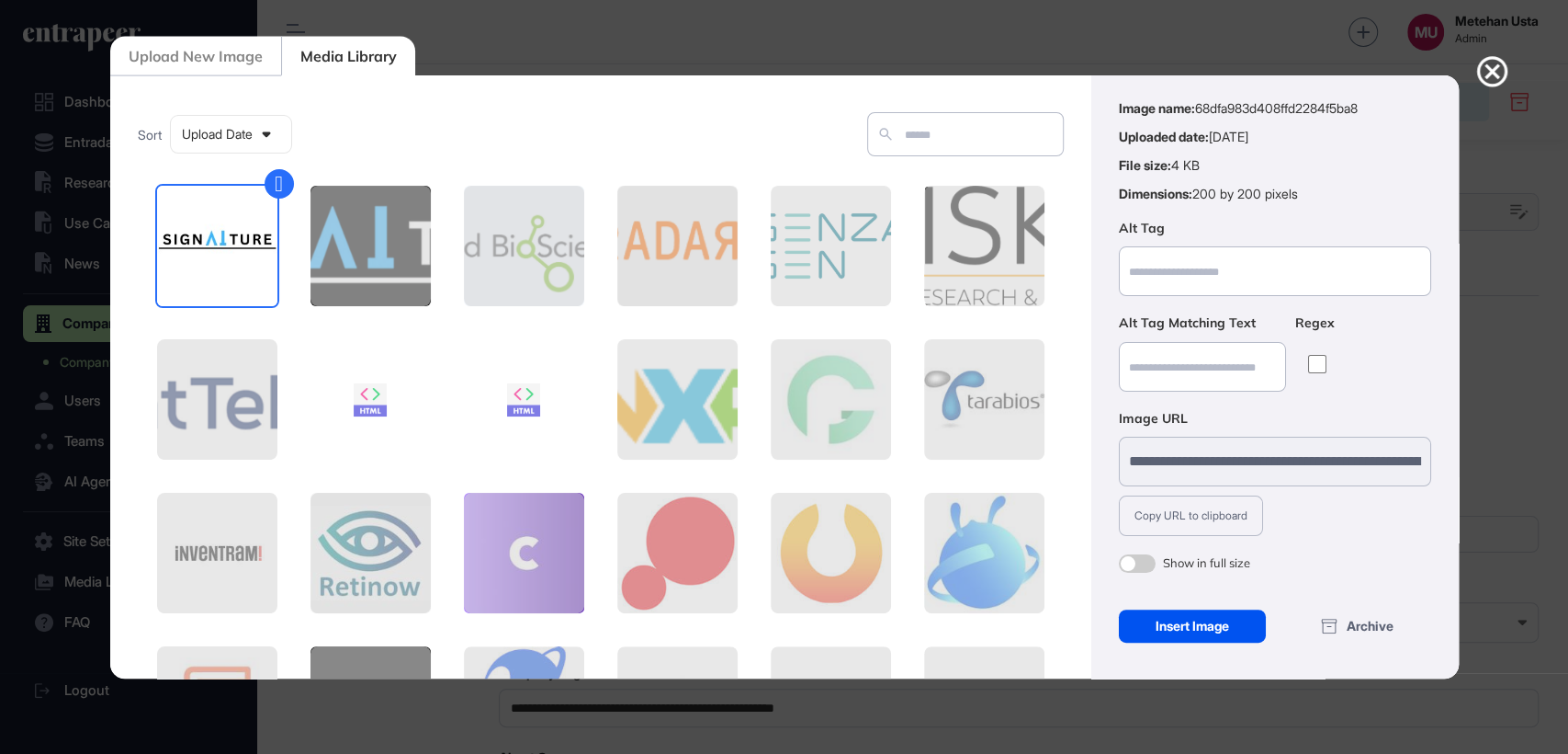
click at [1159, 613] on div "Insert Image" at bounding box center [1193, 625] width 148 height 33
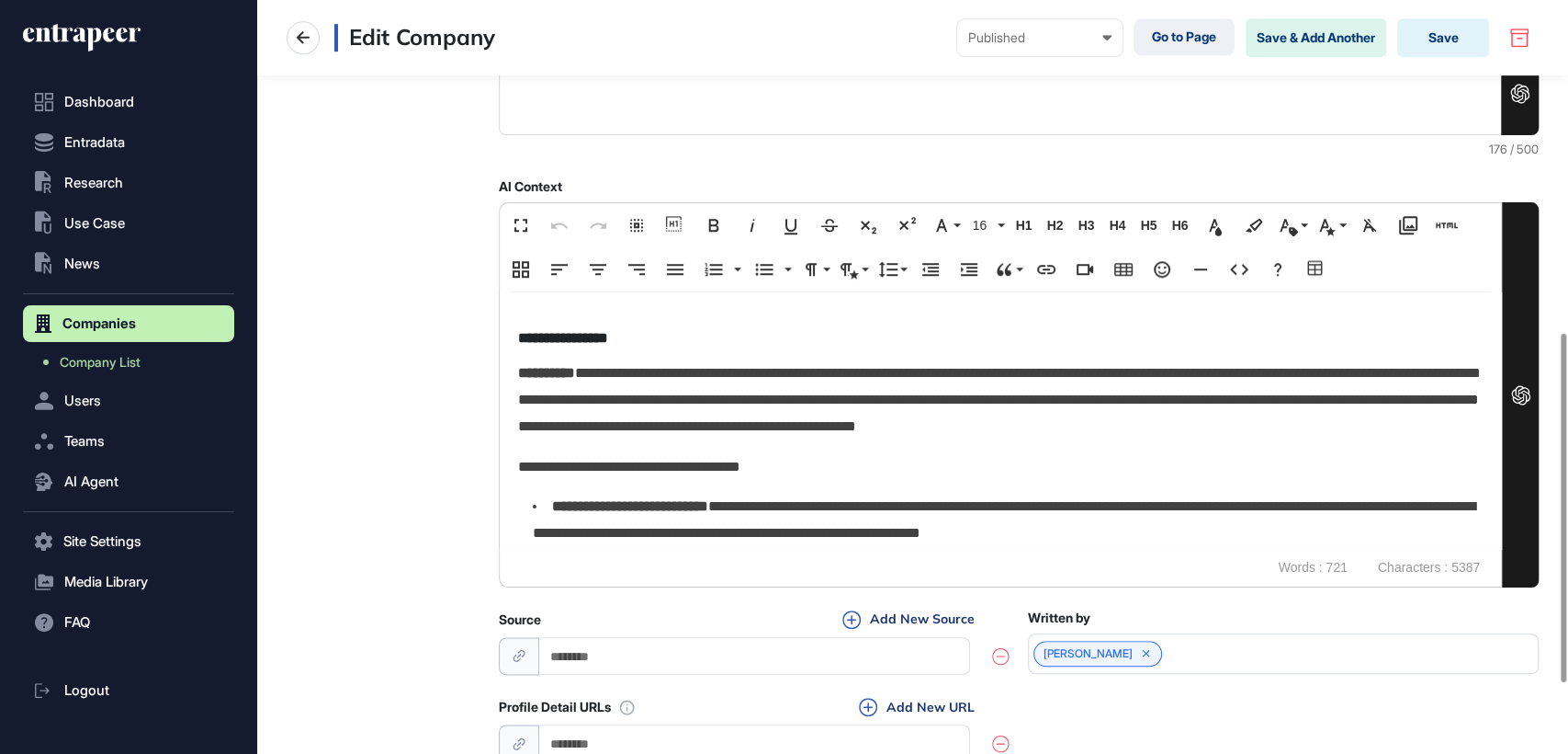
scroll to position [868, 0]
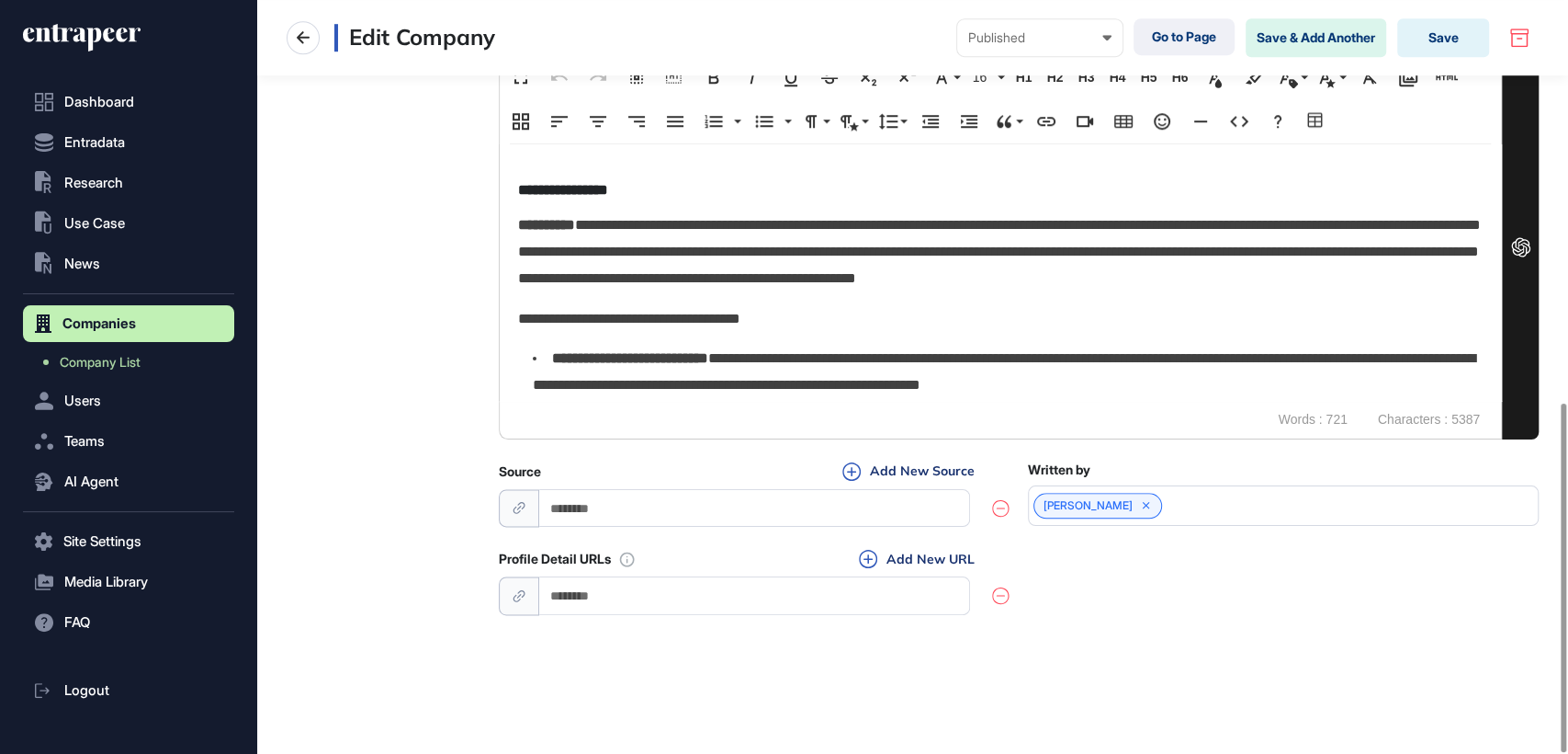
click at [633, 612] on div at bounding box center [754, 597] width 510 height 41
click at [639, 604] on input "url" at bounding box center [755, 595] width 432 height 37
paste input "**********"
type input "**********"
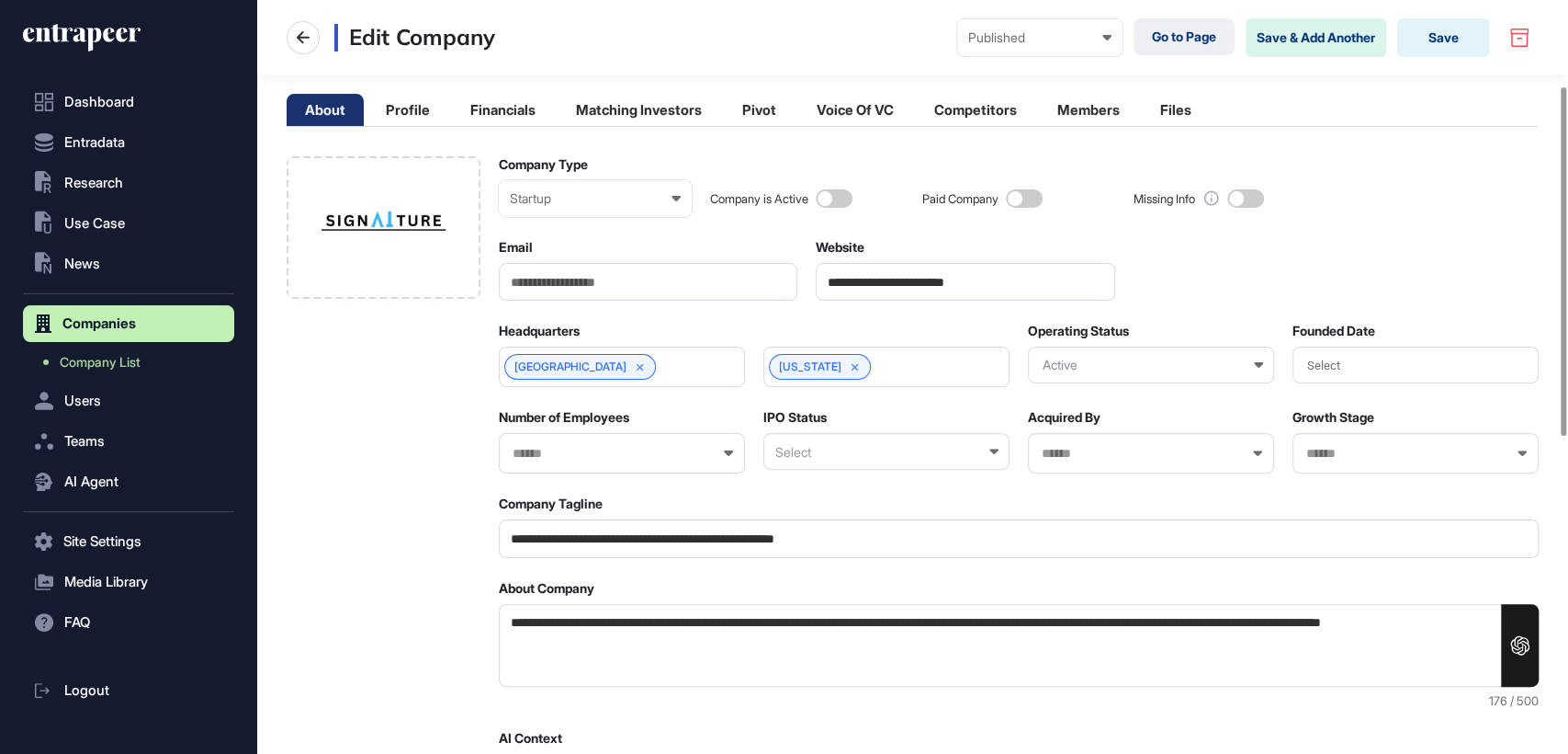
click at [1328, 350] on div "Founded Date Select" at bounding box center [1414, 352] width 246 height 61
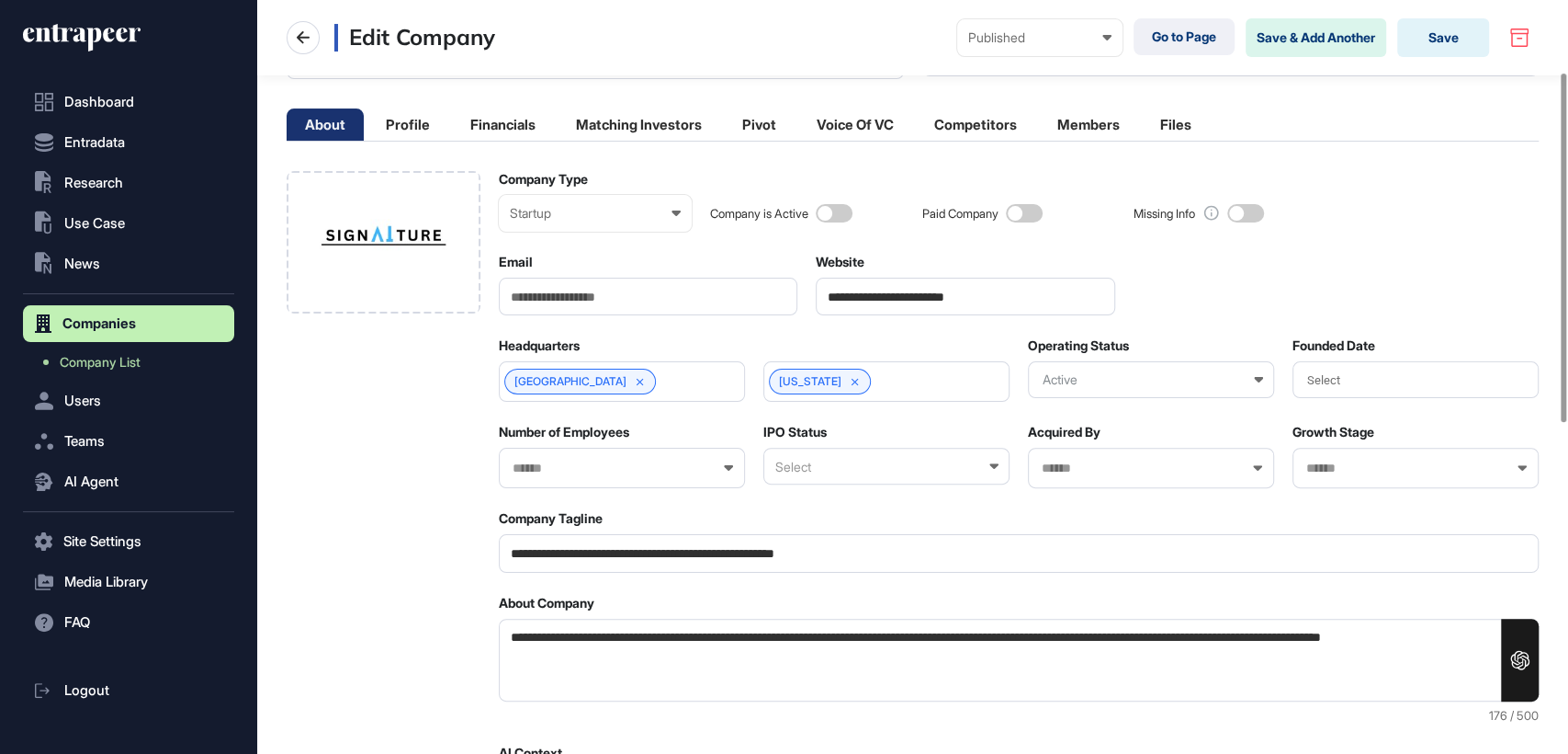
click at [1049, 375] on div "Active" at bounding box center [1150, 379] width 246 height 37
click at [504, 440] on div "Number of Employees" at bounding box center [622, 455] width 246 height 65
click at [517, 461] on input "text" at bounding box center [609, 468] width 198 height 16
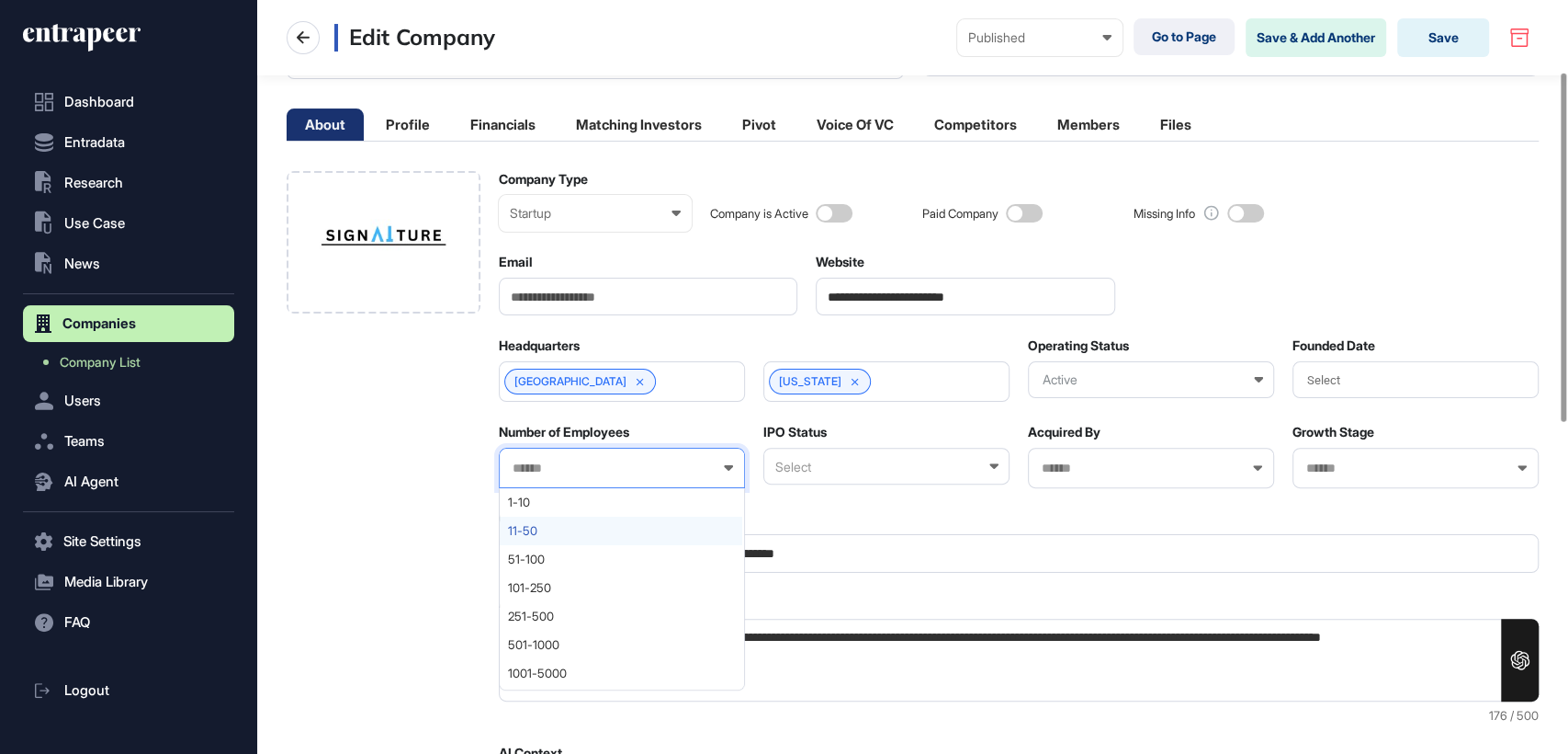
click at [530, 527] on span "11-50" at bounding box center [621, 530] width 226 height 14
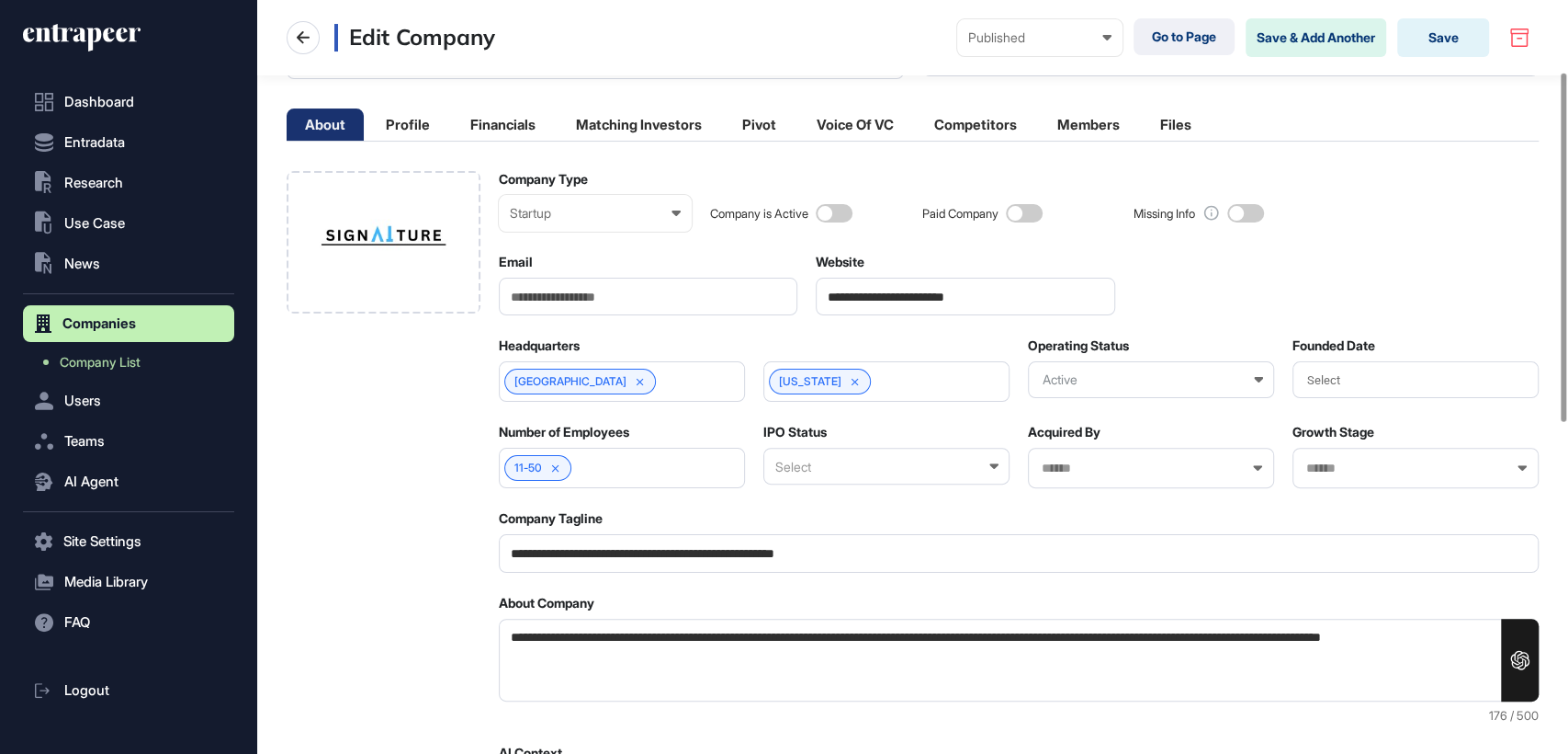
click at [421, 487] on div at bounding box center [383, 751] width 194 height 1161
click at [1439, 38] on button "Save" at bounding box center [1443, 37] width 92 height 38
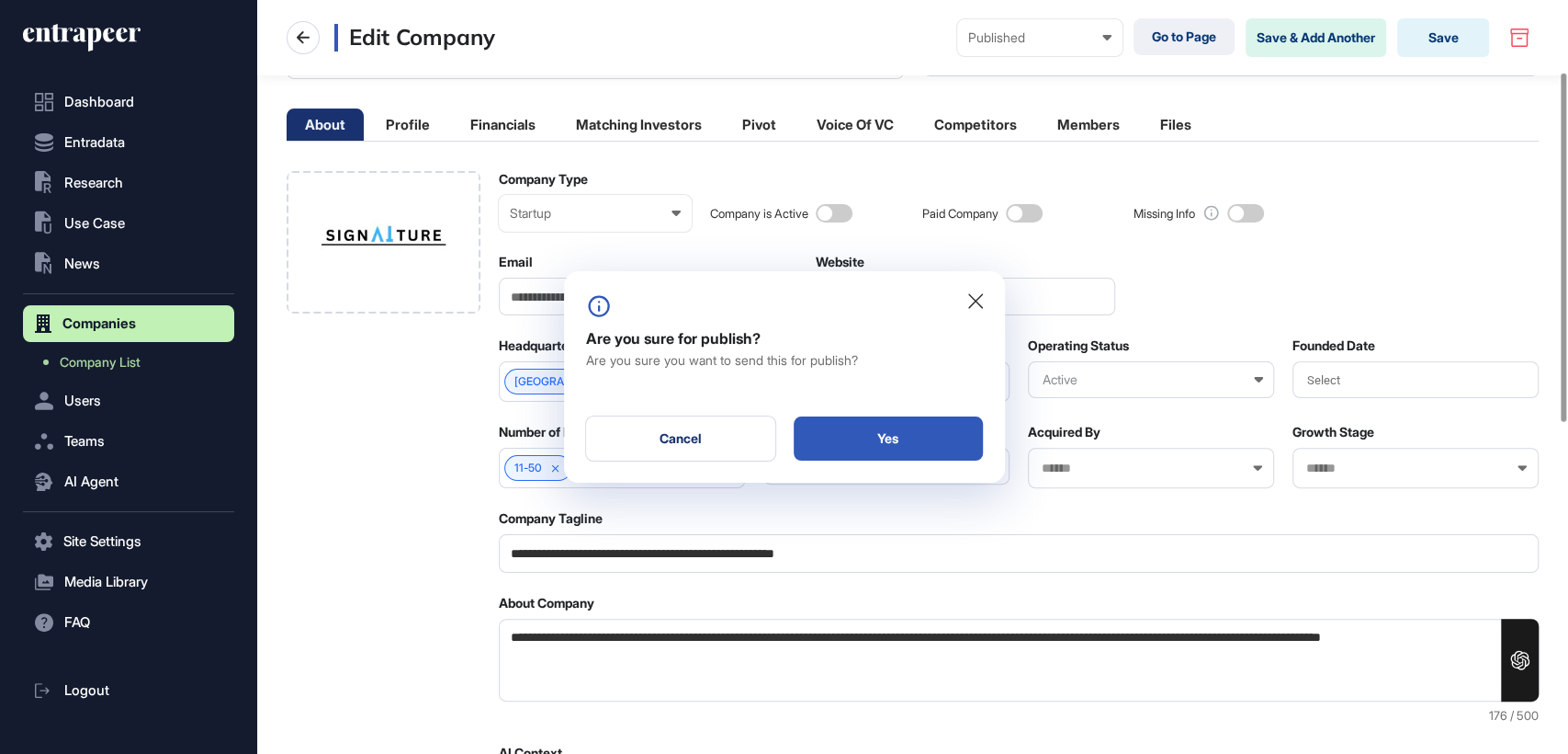
click at [831, 436] on div "Yes" at bounding box center [888, 437] width 189 height 44
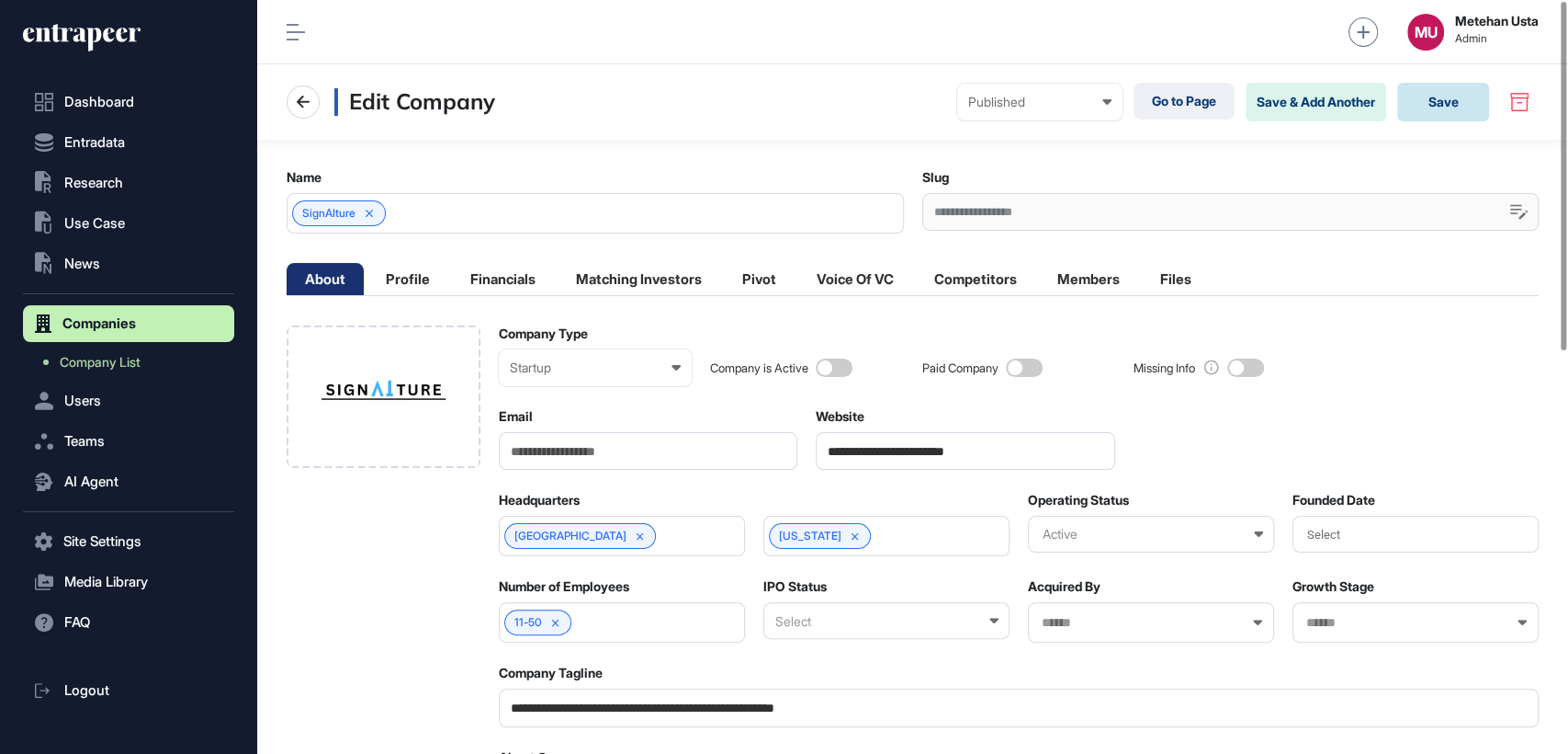
click at [1440, 111] on button "Save" at bounding box center [1443, 101] width 92 height 38
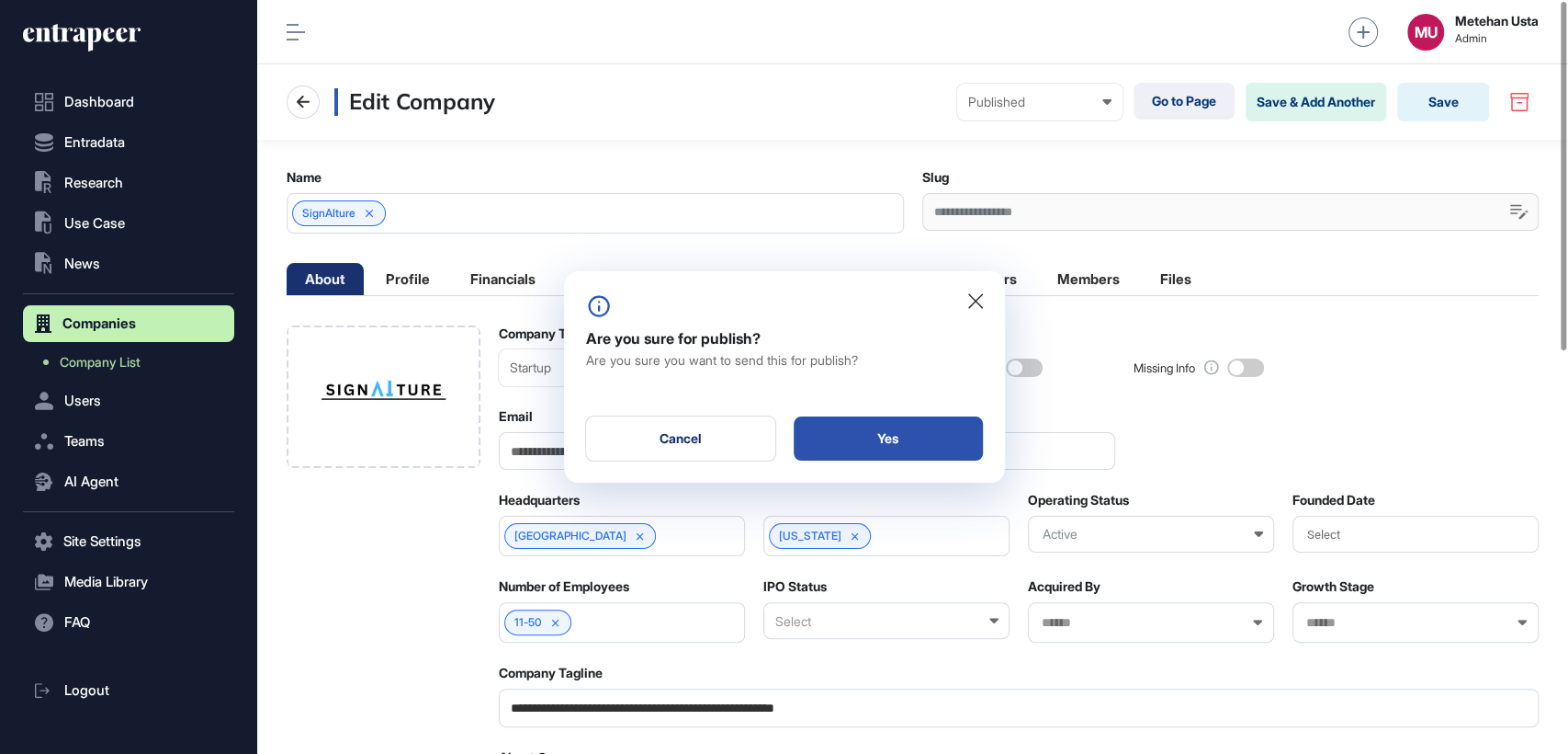
click at [828, 449] on div "Yes" at bounding box center [888, 437] width 189 height 44
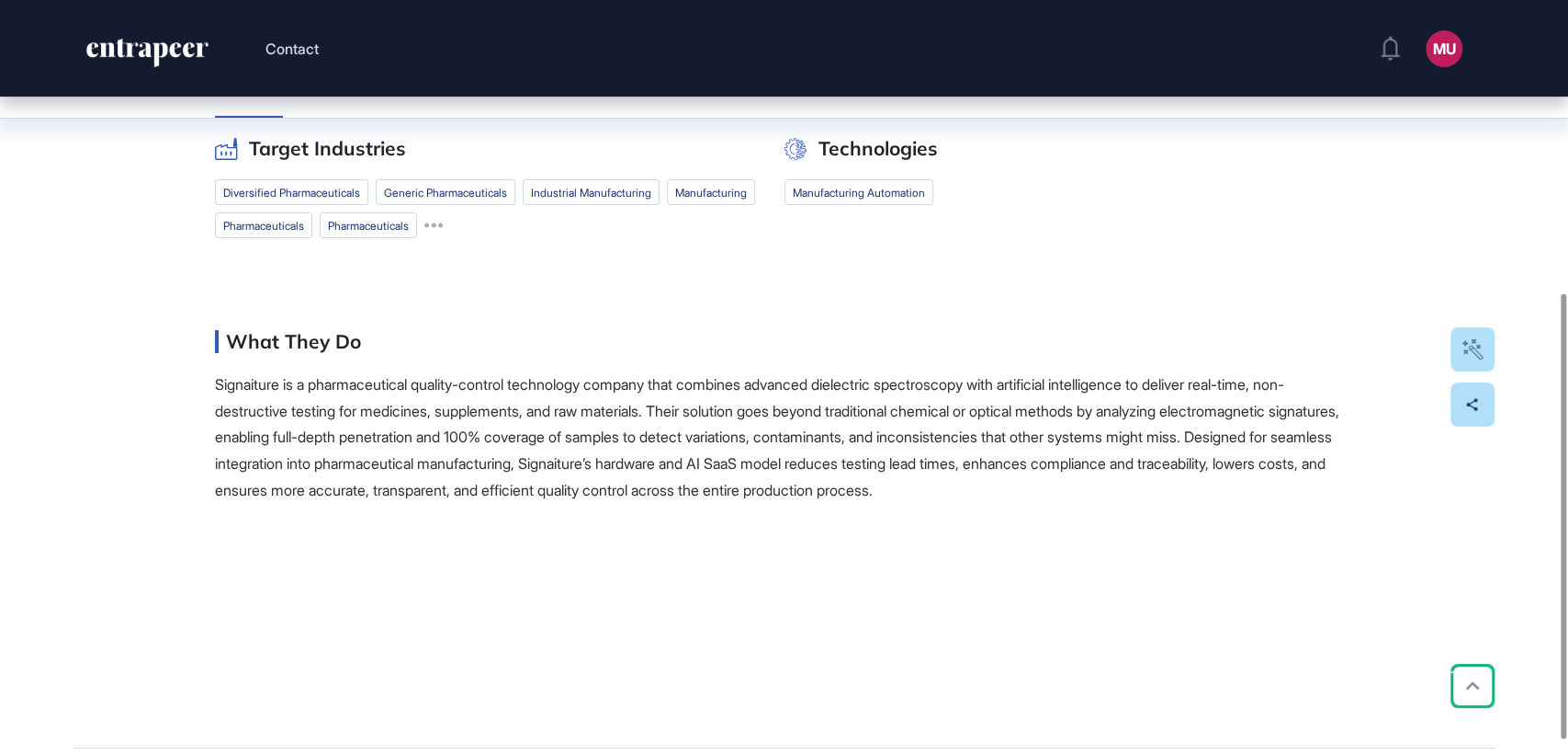
scroll to position [517, 0]
